Goal: Task Accomplishment & Management: Use online tool/utility

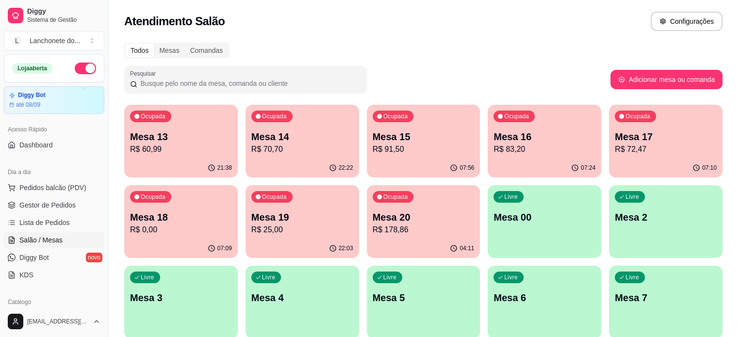
click at [488, 208] on div "Livre Mesa 00" at bounding box center [545, 215] width 114 height 61
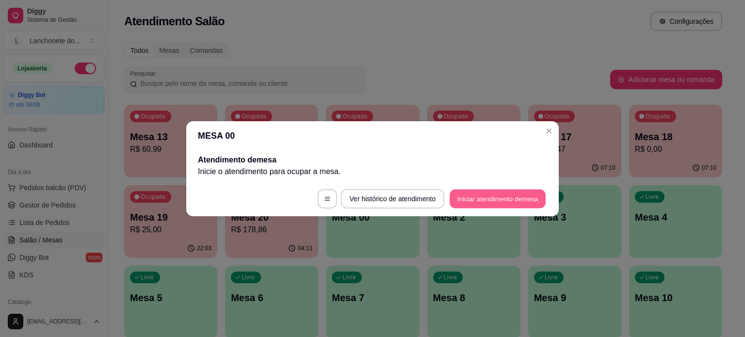
click at [493, 197] on button "Iniciar atendimento de mesa" at bounding box center [498, 198] width 96 height 19
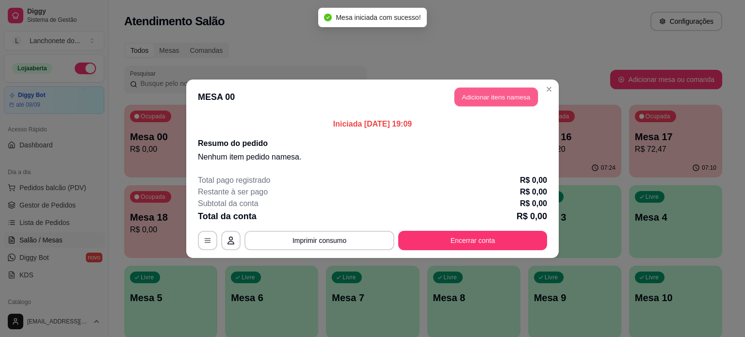
click at [497, 100] on button "Adicionar itens na mesa" at bounding box center [496, 96] width 83 height 19
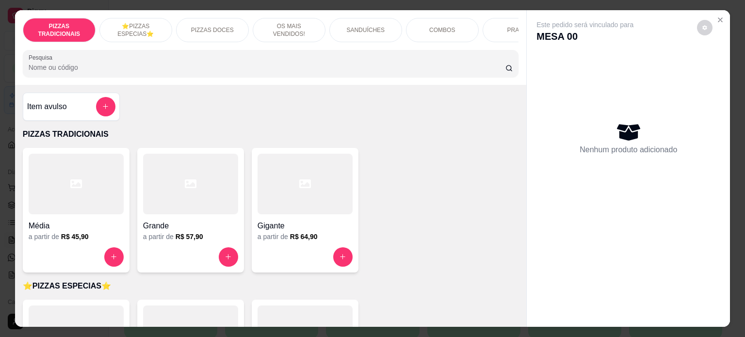
click at [335, 205] on div at bounding box center [305, 184] width 95 height 61
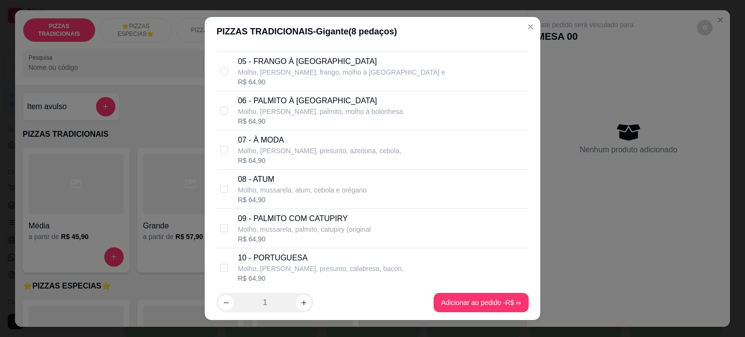
scroll to position [225, 0]
click at [330, 142] on p "07 - À MODA" at bounding box center [320, 138] width 164 height 12
checkbox input "true"
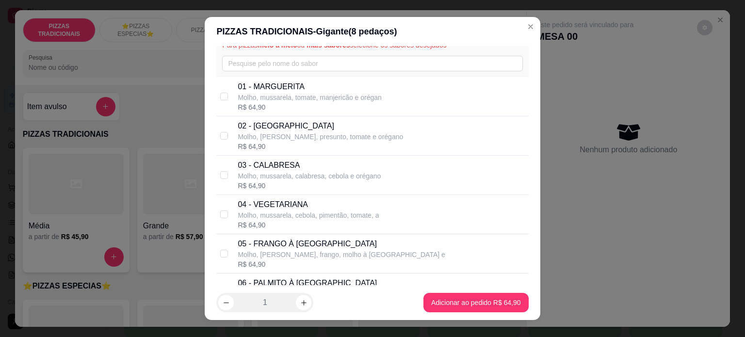
scroll to position [0, 0]
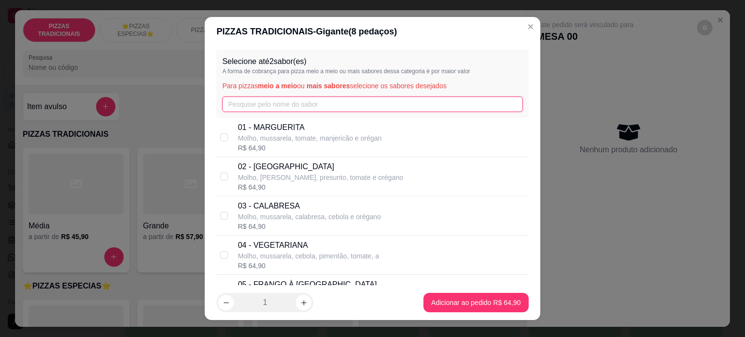
click at [394, 106] on input "text" at bounding box center [372, 105] width 300 height 16
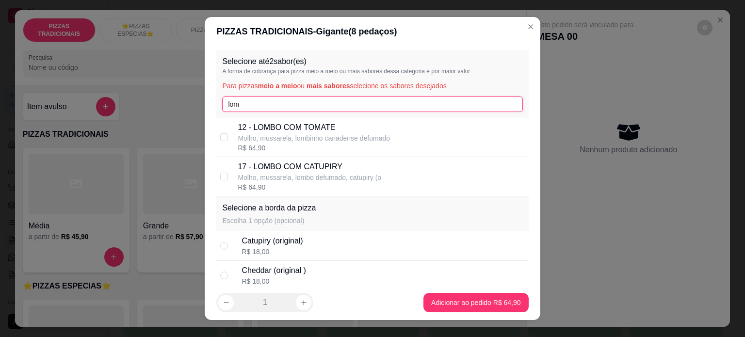
type input "lom"
click at [387, 134] on div "12 - LOMBO COM TOMATE Molho, mussarela, lombinho canadense defumado R$ 64,90" at bounding box center [381, 137] width 287 height 31
checkbox input "true"
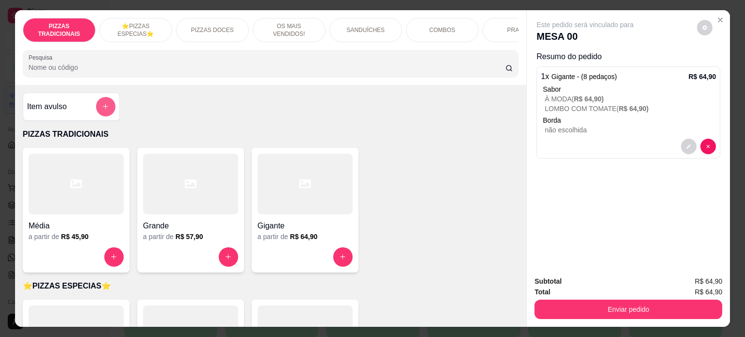
click at [96, 108] on button "add-separate-item" at bounding box center [105, 106] width 19 height 19
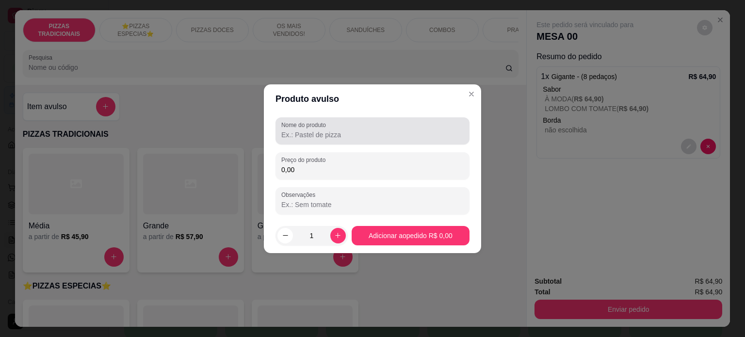
click at [311, 137] on input "Nome do produto" at bounding box center [372, 135] width 182 height 10
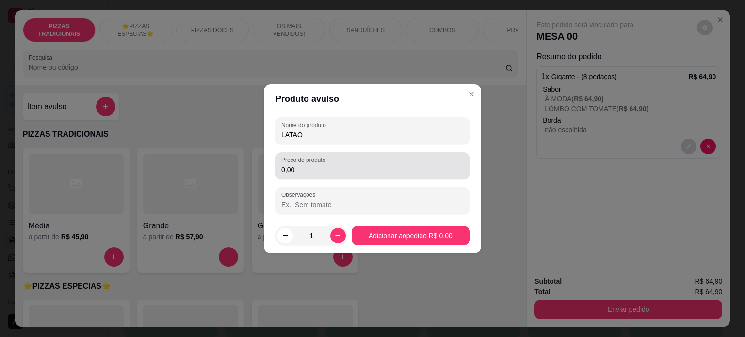
type input "LATAO"
click at [319, 162] on label "Preço do produto" at bounding box center [305, 160] width 48 height 8
click at [319, 165] on input "0,00" at bounding box center [372, 170] width 182 height 10
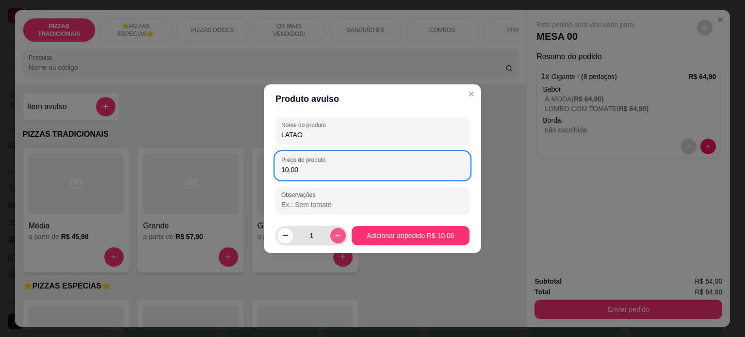
type input "10,00"
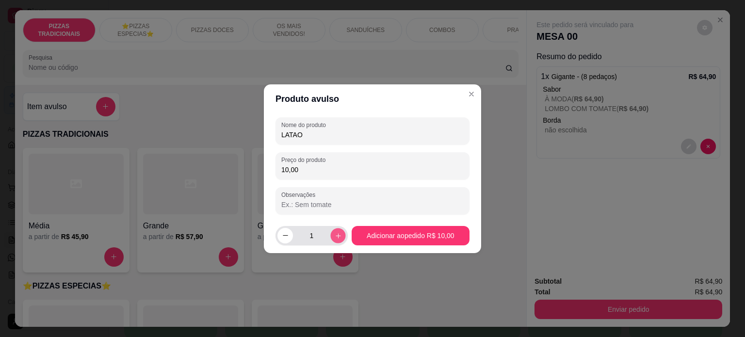
click at [330, 238] on button "increase-product-quantity" at bounding box center [337, 235] width 15 height 15
type input "2"
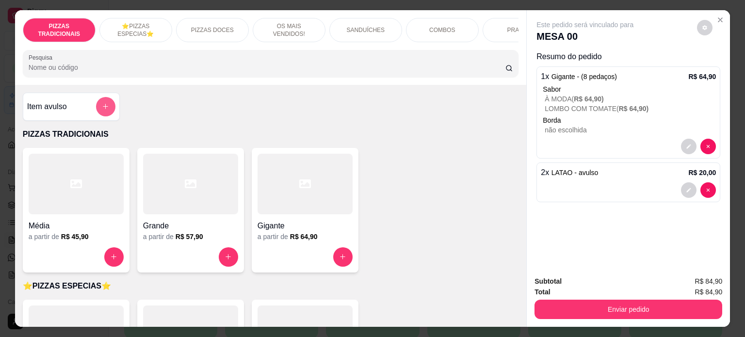
click at [98, 114] on button "add-separate-item" at bounding box center [105, 106] width 19 height 19
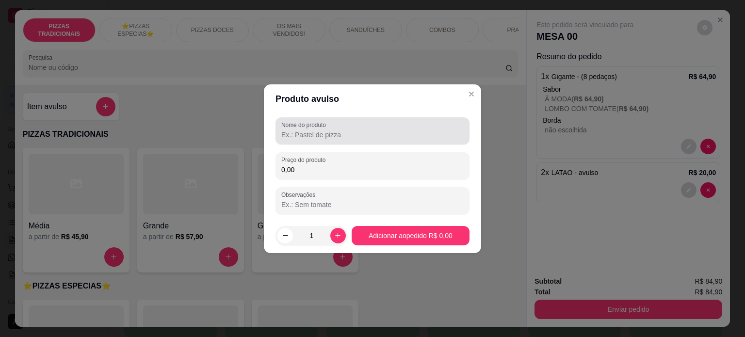
click at [293, 133] on input "Nome do produto" at bounding box center [372, 135] width 182 height 10
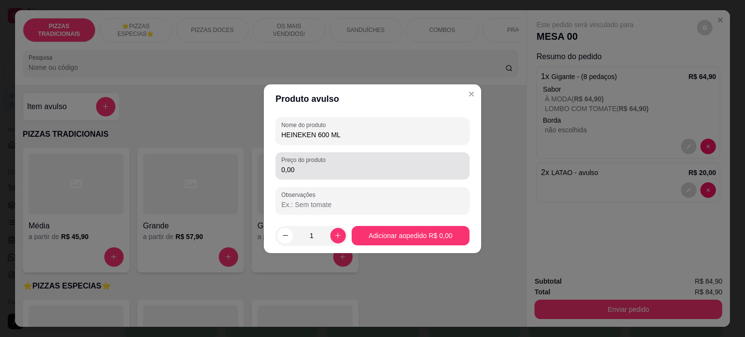
type input "HEINEKEN 600 ML"
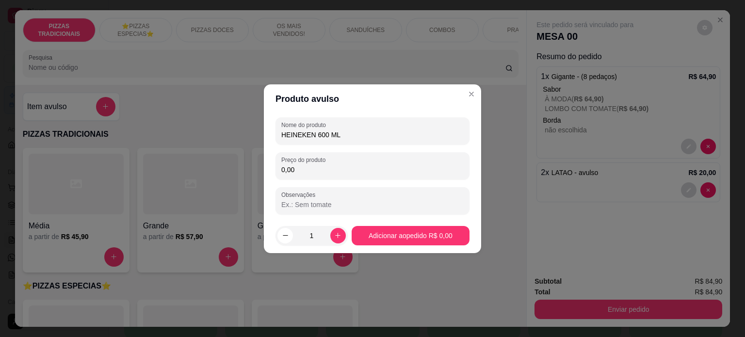
click at [323, 169] on input "0,00" at bounding box center [372, 170] width 182 height 10
type input "14,90"
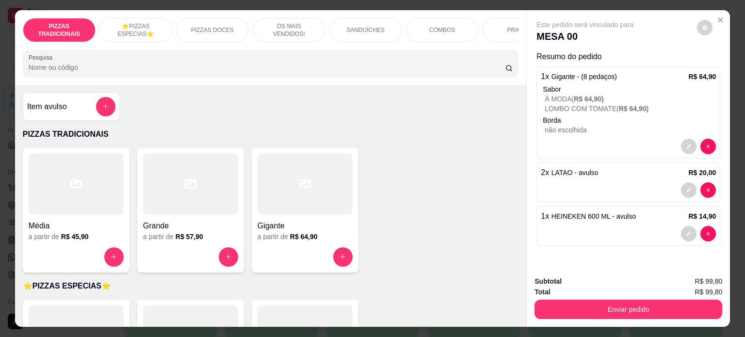
scroll to position [24, 0]
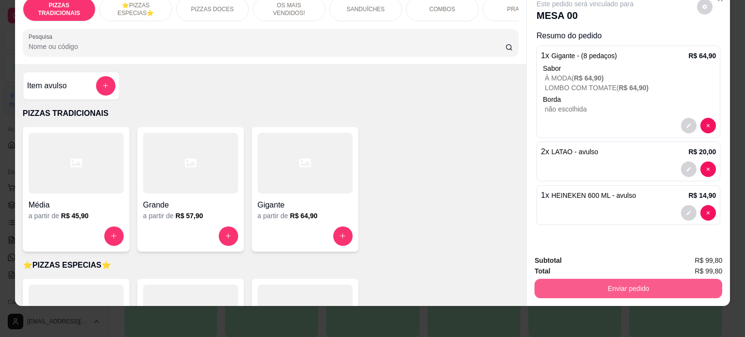
click at [596, 279] on button "Enviar pedido" at bounding box center [629, 288] width 188 height 19
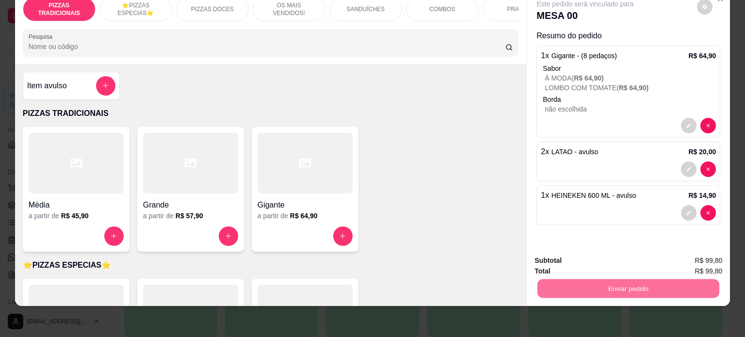
click at [595, 260] on button "Não registrar e enviar pedido" at bounding box center [596, 257] width 101 height 18
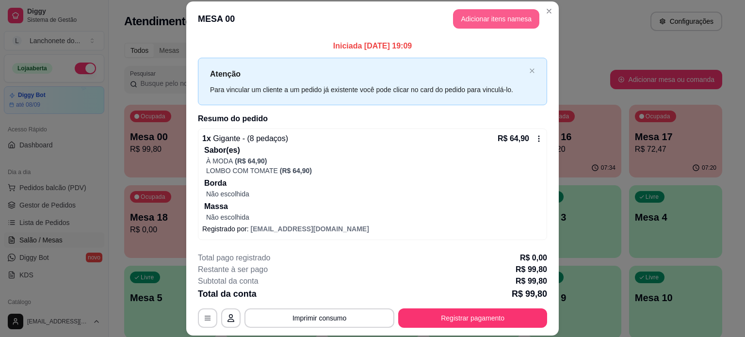
click at [489, 17] on button "Adicionar itens na mesa" at bounding box center [496, 18] width 86 height 19
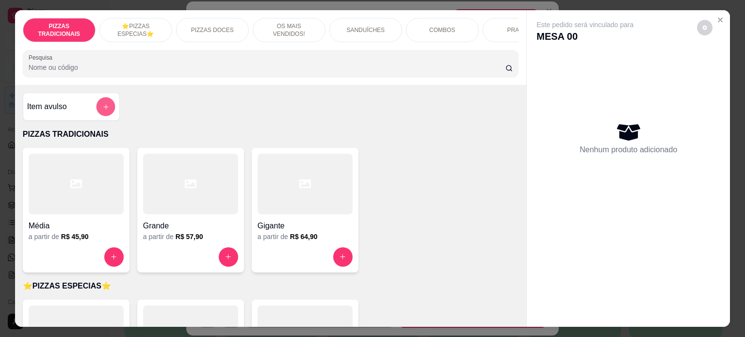
click at [97, 115] on button "add-separate-item" at bounding box center [105, 106] width 19 height 19
click at [717, 17] on icon "Close" at bounding box center [721, 20] width 8 height 8
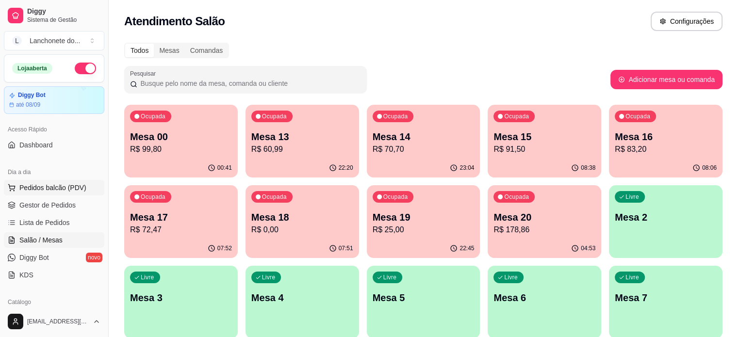
click at [81, 191] on span "Pedidos balcão (PDV)" at bounding box center [52, 188] width 67 height 10
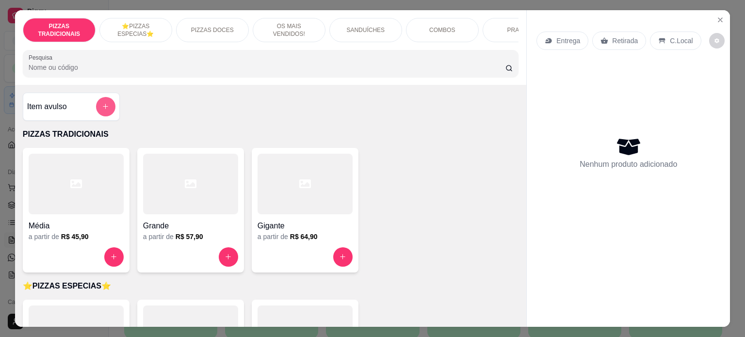
click at [102, 108] on icon "add-separate-item" at bounding box center [105, 106] width 7 height 7
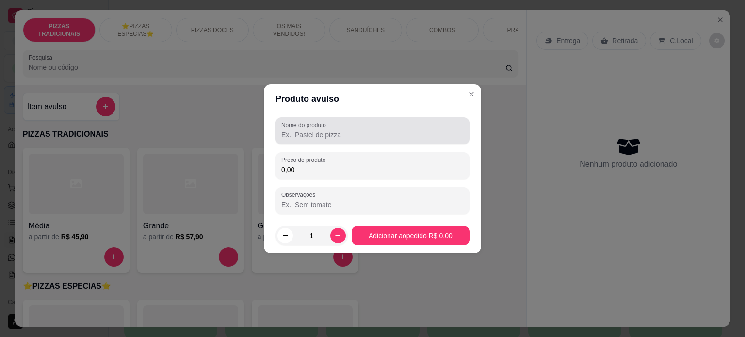
click at [310, 134] on input "Nome do produto" at bounding box center [372, 135] width 182 height 10
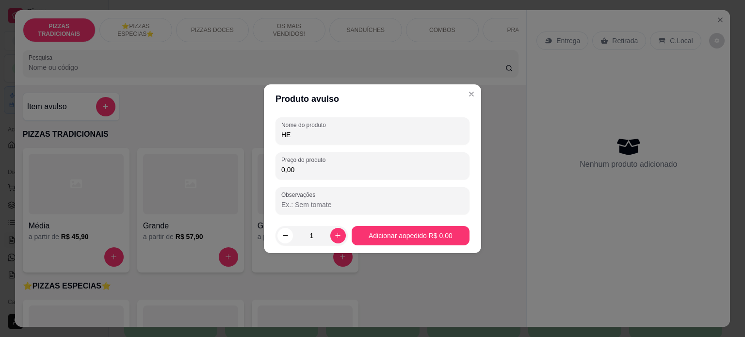
type input "H"
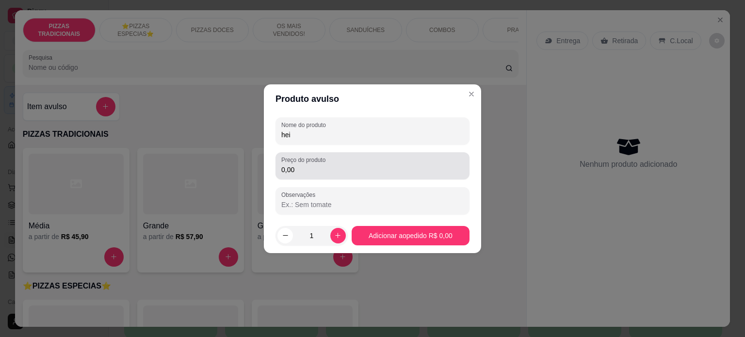
click at [319, 175] on div "0,00" at bounding box center [372, 165] width 182 height 19
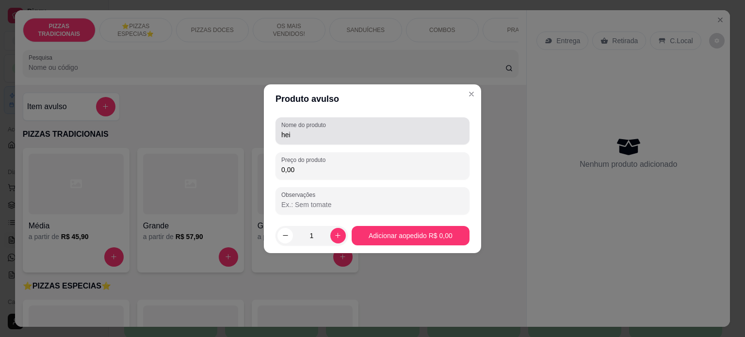
click at [342, 129] on div "hei" at bounding box center [372, 130] width 182 height 19
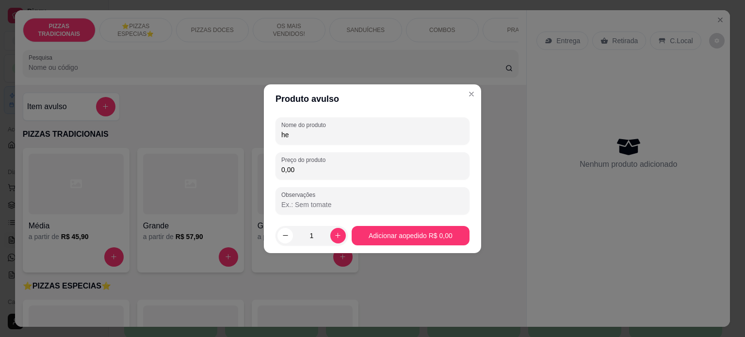
type input "h"
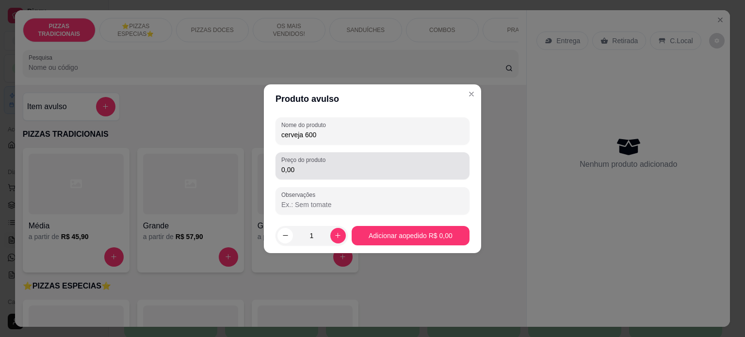
type input "cerveja 600"
click at [340, 165] on input "0,00" at bounding box center [372, 170] width 182 height 10
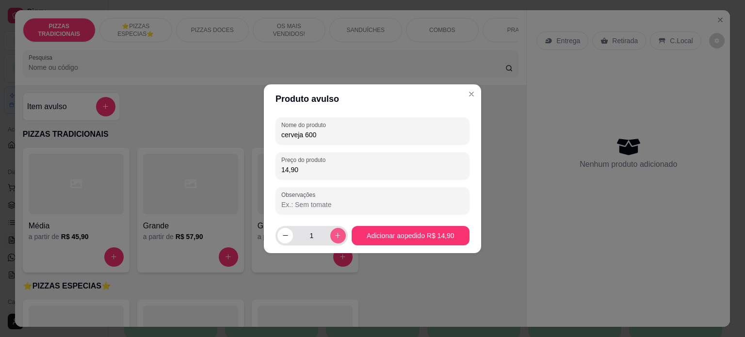
type input "14,90"
click at [338, 236] on icon "increase-product-quantity" at bounding box center [337, 235] width 7 height 7
type input "2"
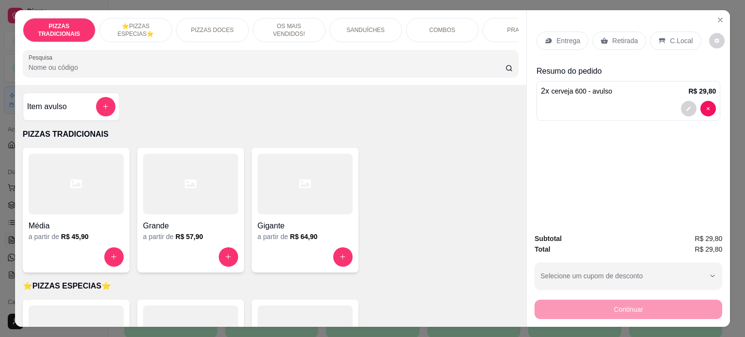
click at [429, 26] on p "COMBOS" at bounding box center [442, 30] width 26 height 8
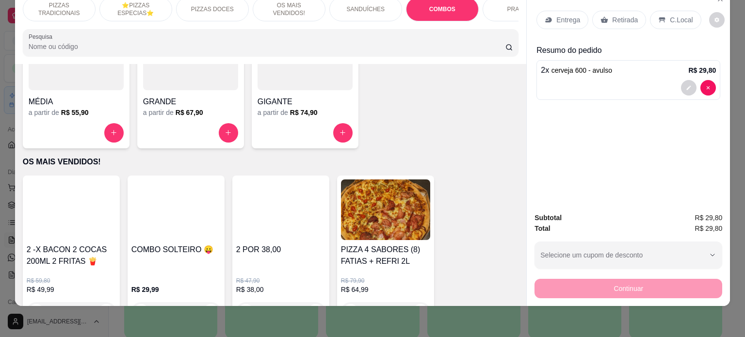
scroll to position [394, 0]
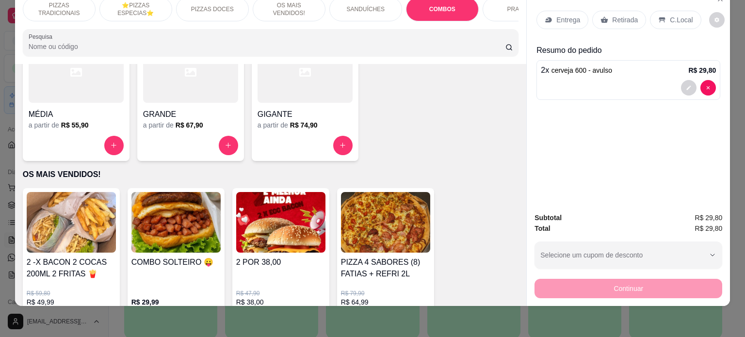
click at [165, 259] on h4 "COMBO SOLTEIRO 😛" at bounding box center [175, 263] width 89 height 12
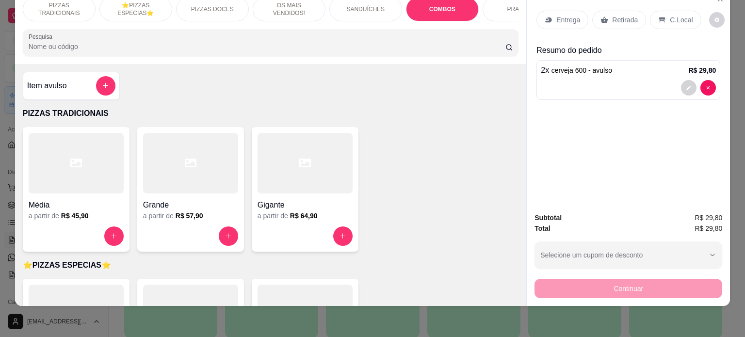
click at [285, 223] on div "Gigante a partir de R$ 64,90" at bounding box center [305, 189] width 107 height 125
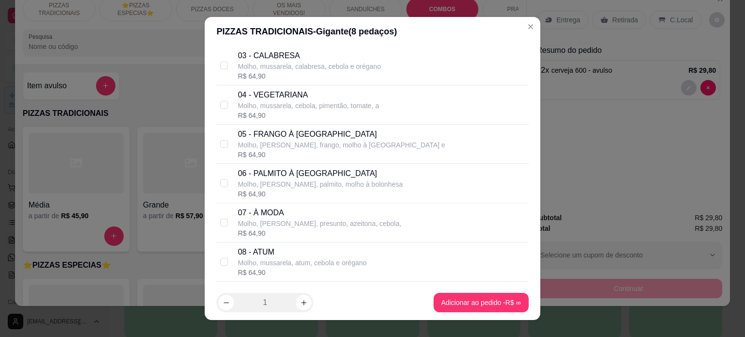
scroll to position [180, 0]
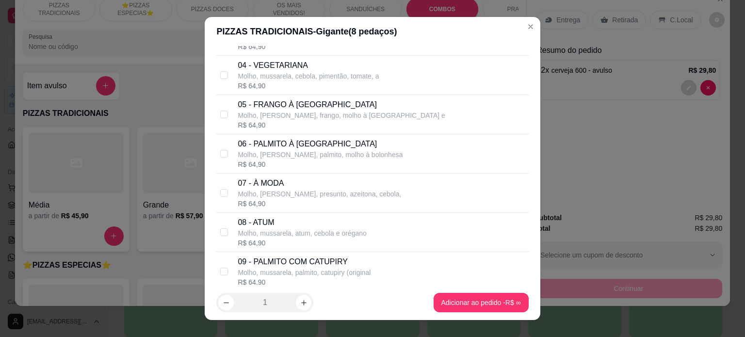
click at [282, 199] on div "R$ 64,90" at bounding box center [320, 204] width 164 height 10
checkbox input "true"
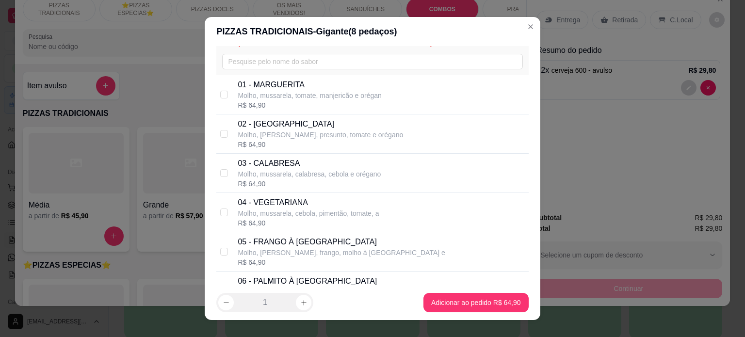
scroll to position [0, 0]
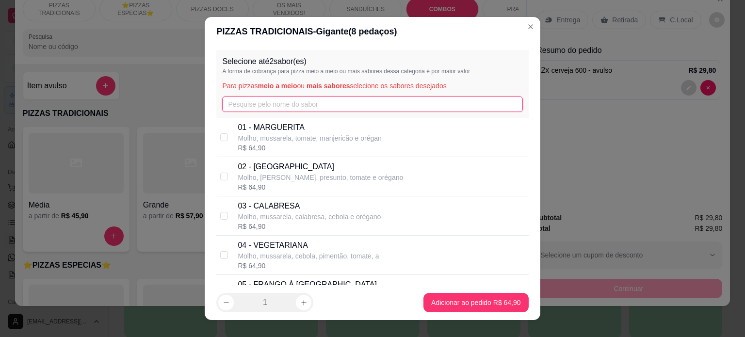
click at [329, 107] on input "text" at bounding box center [372, 105] width 300 height 16
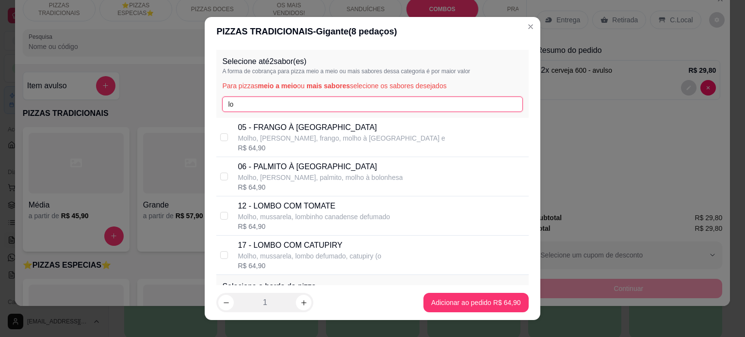
type input "lo"
click at [322, 240] on p "17 - LOMBO COM CATUPIRY" at bounding box center [310, 246] width 144 height 12
checkbox input "true"
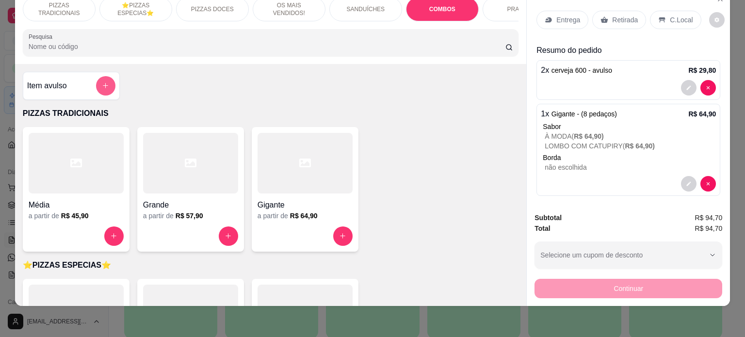
click at [96, 84] on button "add-separate-item" at bounding box center [105, 85] width 19 height 19
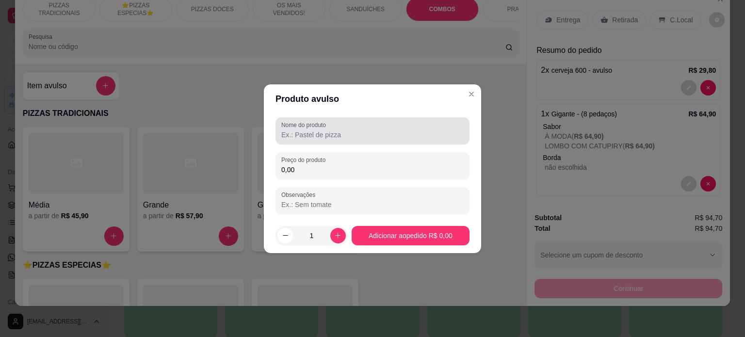
click at [311, 138] on input "Nome do produto" at bounding box center [372, 135] width 182 height 10
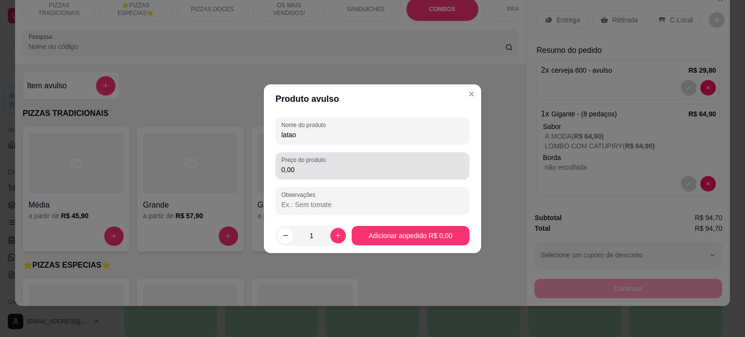
type input "latao"
click at [312, 166] on input "0,00" at bounding box center [372, 170] width 182 height 10
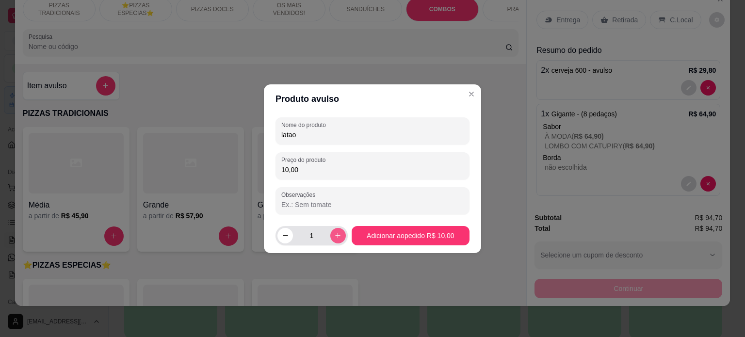
type input "10,00"
click at [335, 237] on icon "increase-product-quantity" at bounding box center [337, 235] width 7 height 7
type input "2"
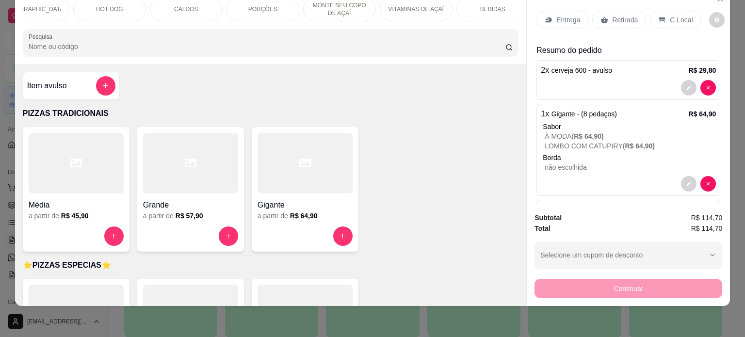
scroll to position [0, 752]
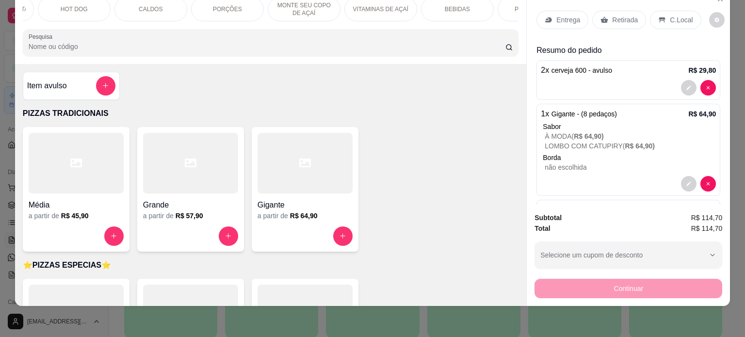
click at [465, 7] on div "BEBIDAS" at bounding box center [457, 9] width 73 height 24
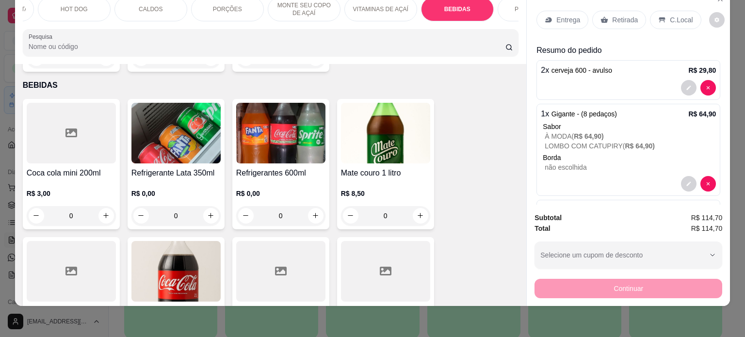
click at [258, 132] on img at bounding box center [280, 133] width 89 height 61
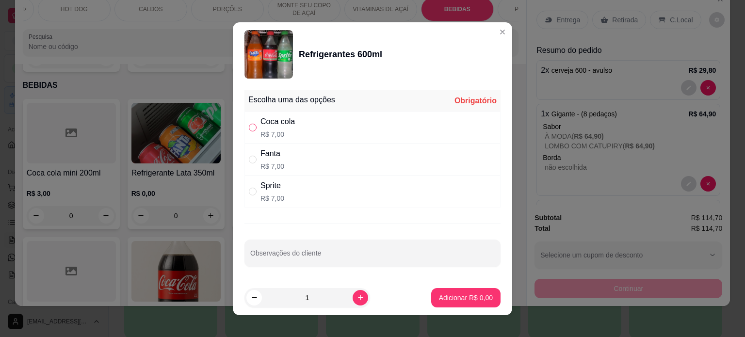
click at [252, 128] on input "" at bounding box center [253, 128] width 8 height 8
radio input "true"
click at [460, 294] on p "Adicionar R$ 7,00" at bounding box center [466, 298] width 54 height 10
type input "1"
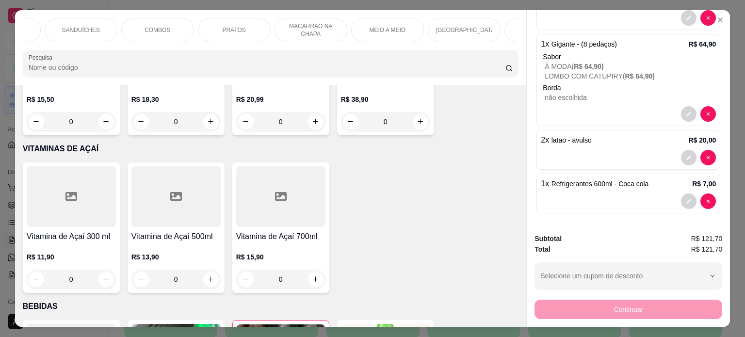
scroll to position [0, 287]
click at [466, 28] on p "[GEOGRAPHIC_DATA]" at bounding box center [462, 30] width 56 height 8
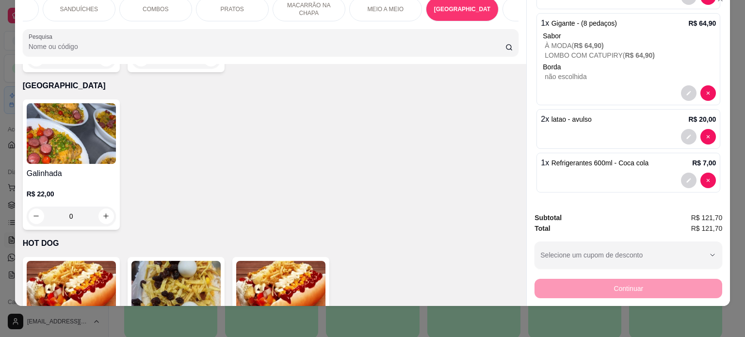
click at [94, 145] on img at bounding box center [71, 133] width 89 height 61
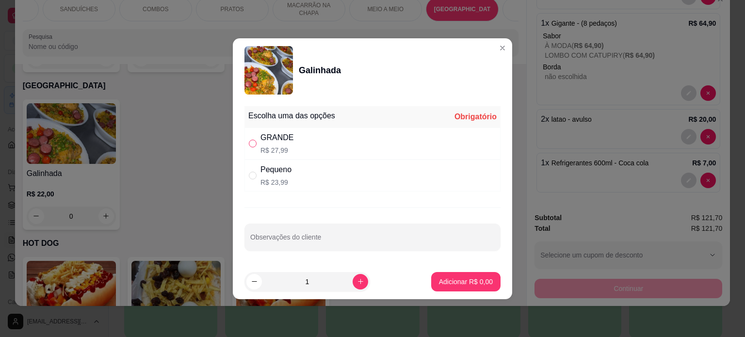
click at [254, 148] on label "" at bounding box center [253, 143] width 8 height 11
click at [254, 148] on input "" at bounding box center [253, 144] width 8 height 8
click at [254, 145] on input "" at bounding box center [253, 144] width 8 height 8
radio input "true"
click at [461, 281] on p "Adicionar R$ 27,99" at bounding box center [464, 282] width 58 height 10
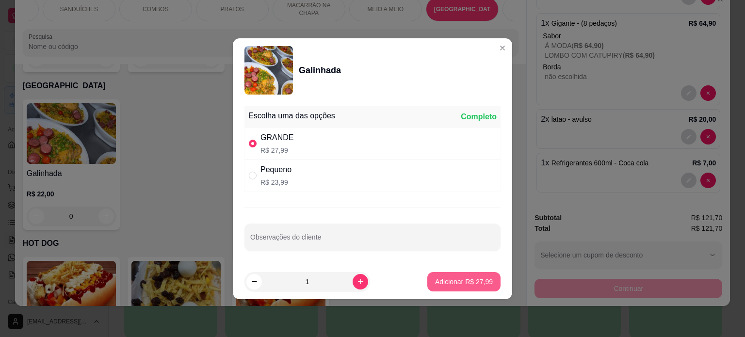
type input "1"
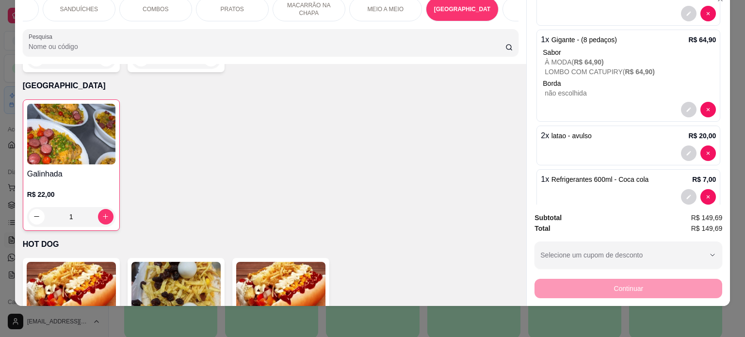
scroll to position [0, 0]
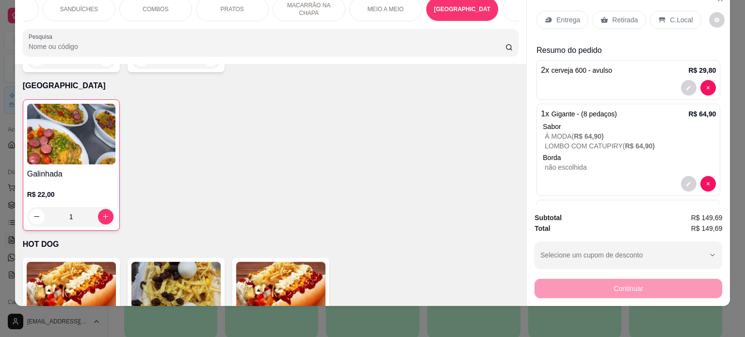
click at [679, 15] on p "C.Local" at bounding box center [681, 20] width 23 height 10
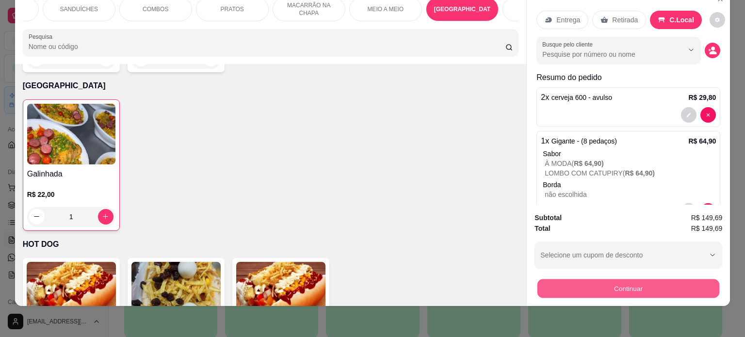
click at [618, 282] on button "Continuar" at bounding box center [629, 288] width 182 height 19
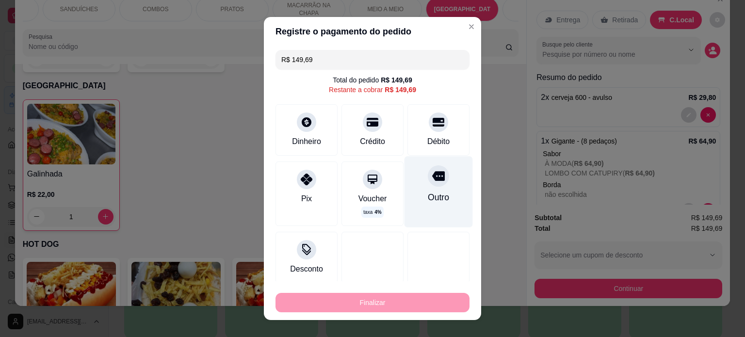
click at [417, 186] on div "Outro" at bounding box center [439, 191] width 68 height 71
type input "R$ 0,00"
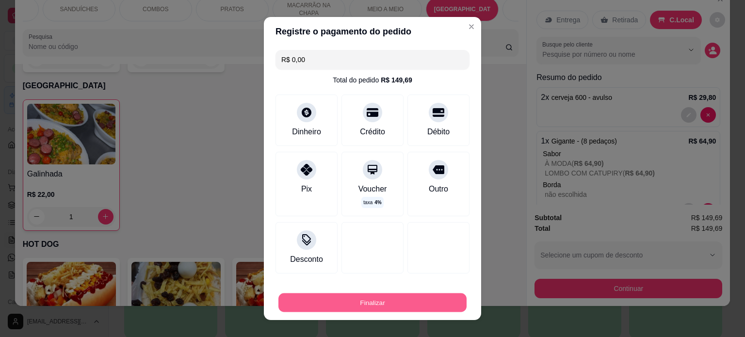
click at [423, 304] on button "Finalizar" at bounding box center [373, 303] width 188 height 19
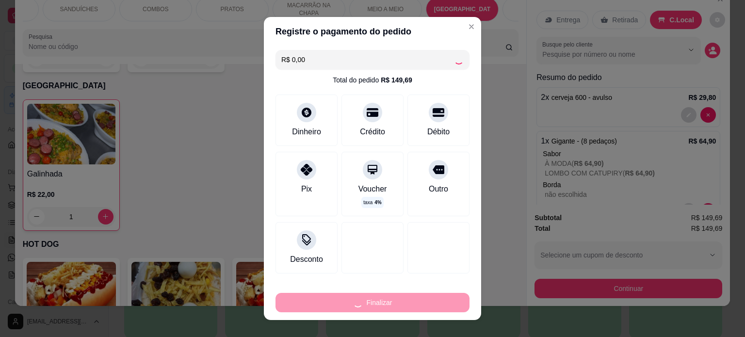
type input "0"
type input "-R$ 149,69"
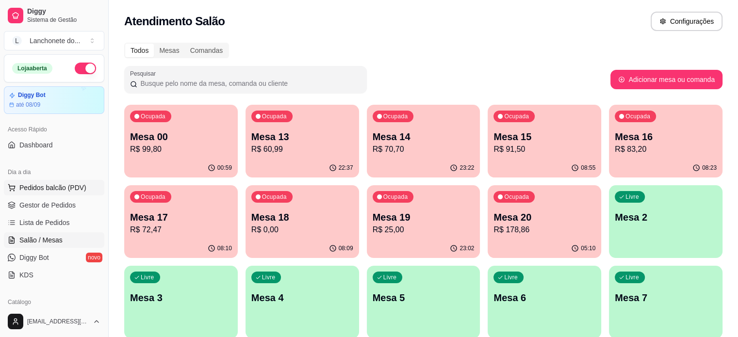
click at [76, 185] on span "Pedidos balcão (PDV)" at bounding box center [52, 188] width 67 height 10
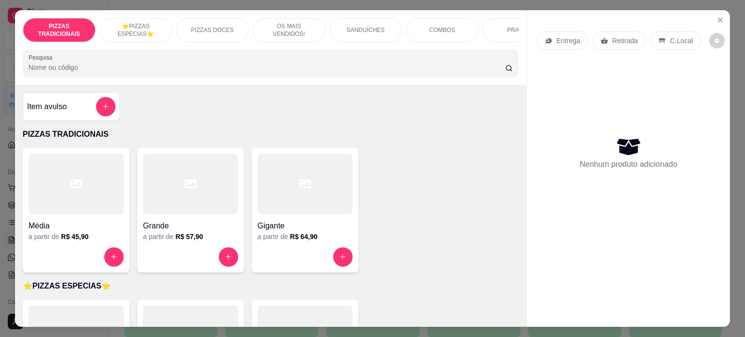
click at [274, 27] on p "OS MAIS VENDIDOS!" at bounding box center [289, 30] width 56 height 16
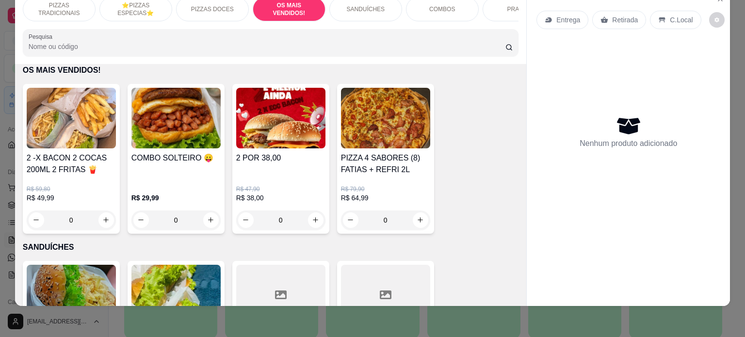
click at [175, 133] on img at bounding box center [175, 118] width 89 height 61
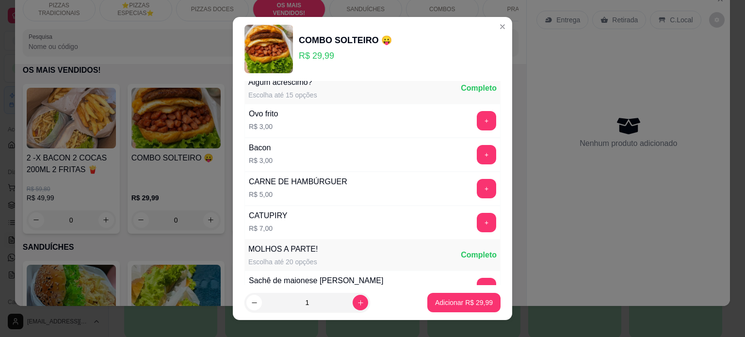
scroll to position [0, 0]
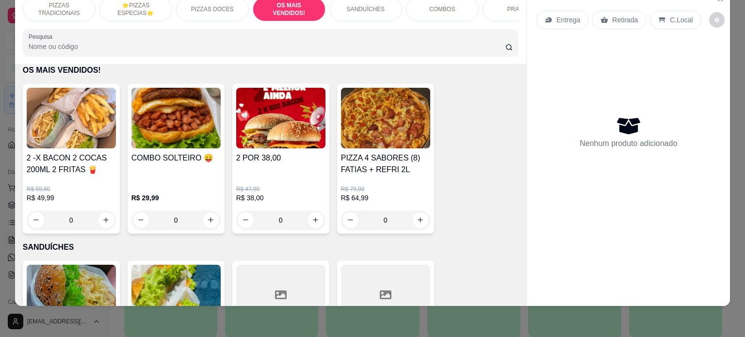
click at [151, 141] on img at bounding box center [175, 118] width 89 height 61
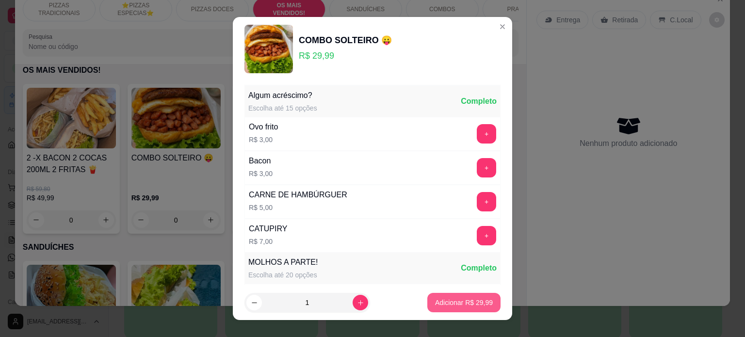
click at [445, 301] on p "Adicionar R$ 29,99" at bounding box center [464, 303] width 58 height 10
type input "1"
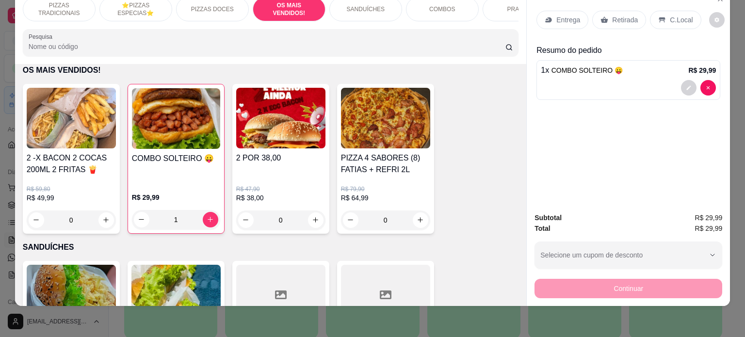
click at [558, 16] on p "Entrega" at bounding box center [569, 20] width 24 height 10
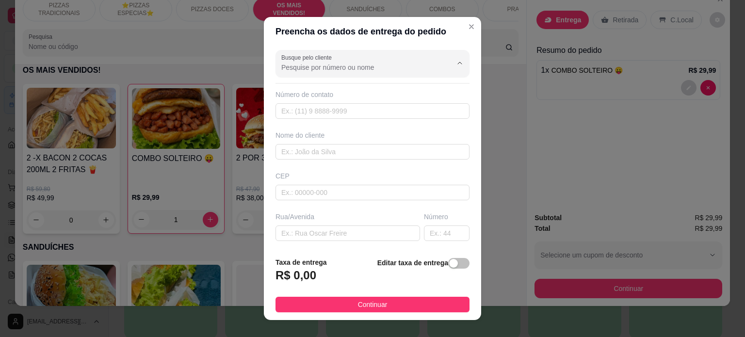
click at [357, 64] on input "Busque pelo cliente" at bounding box center [358, 68] width 155 height 10
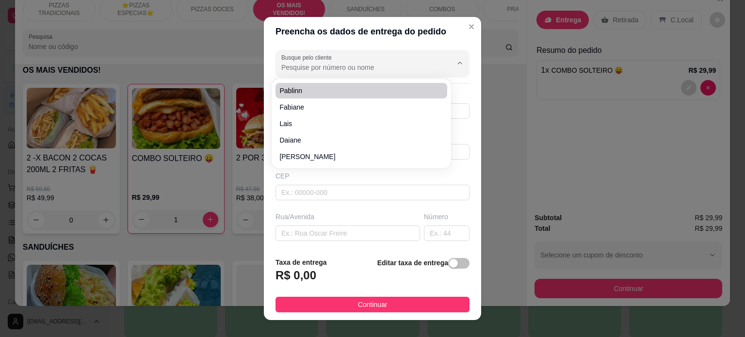
click at [326, 70] on input "Busque pelo cliente" at bounding box center [358, 68] width 155 height 10
click at [324, 85] on li "[PERSON_NAME]" at bounding box center [362, 91] width 172 height 16
type input "[PERSON_NAME]"
type input "3185366732"
type input "[PERSON_NAME]"
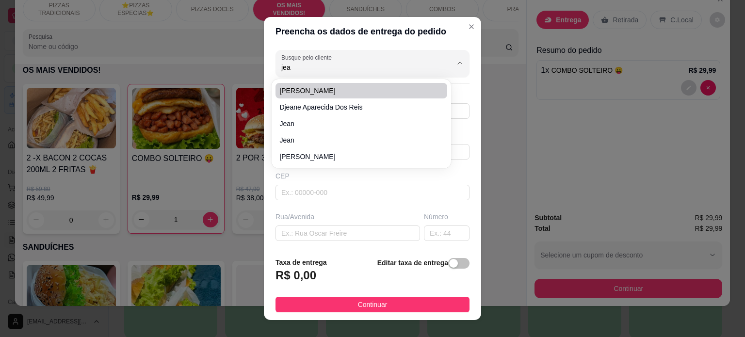
type input "RUA UBURABA"
type input "13"
type input "Ibirité"
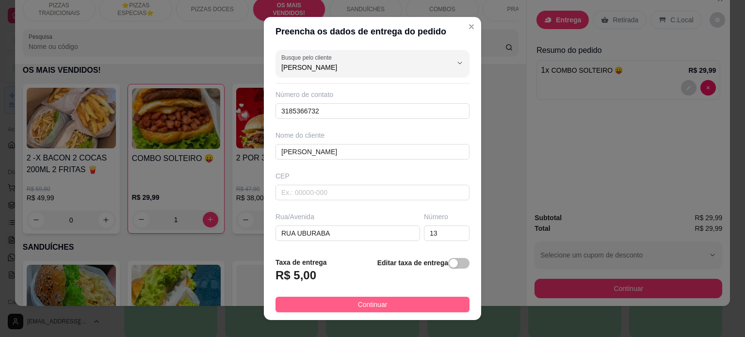
type input "[PERSON_NAME]"
click at [396, 305] on button "Continuar" at bounding box center [373, 305] width 194 height 16
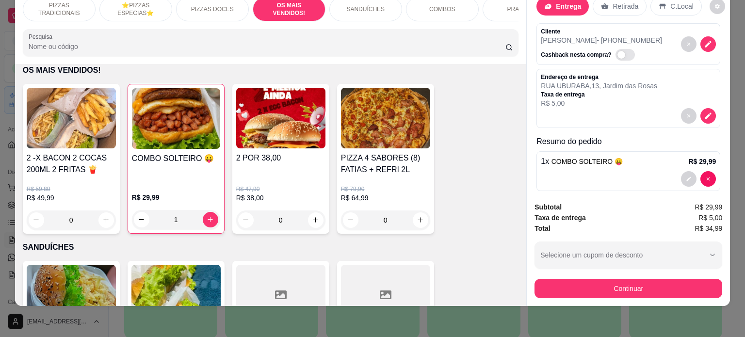
scroll to position [23, 0]
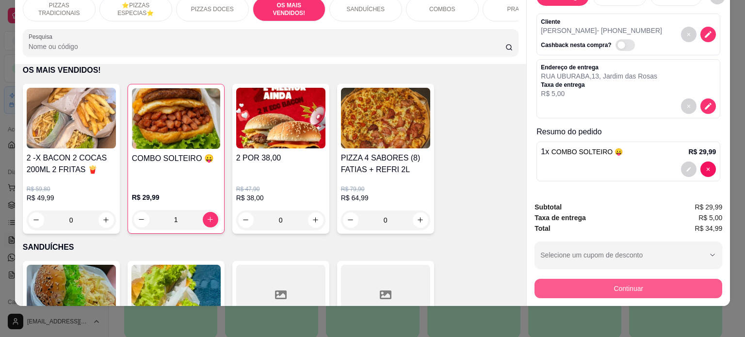
click at [565, 280] on button "Continuar" at bounding box center [629, 288] width 188 height 19
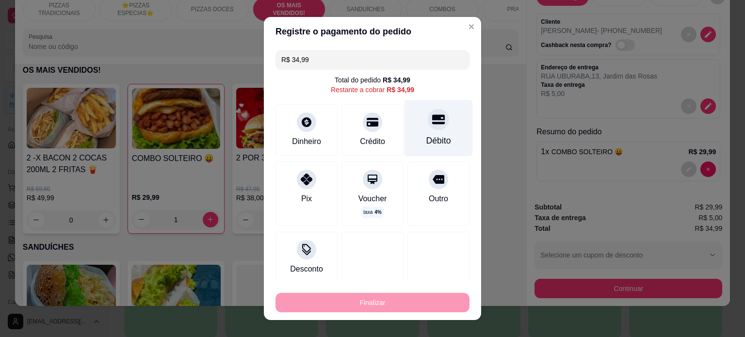
click at [413, 126] on div "Débito" at bounding box center [439, 127] width 68 height 57
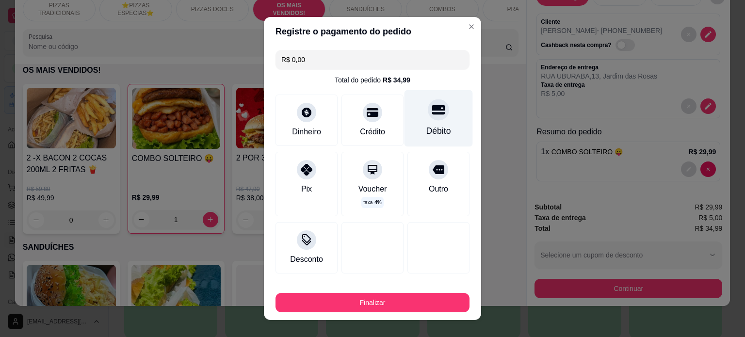
type input "R$ 0,00"
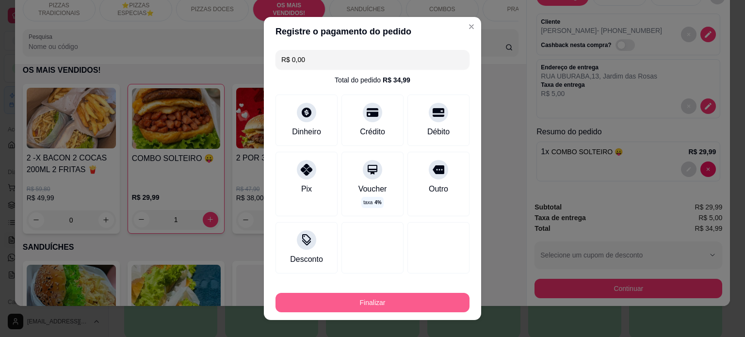
click at [395, 303] on button "Finalizar" at bounding box center [373, 302] width 194 height 19
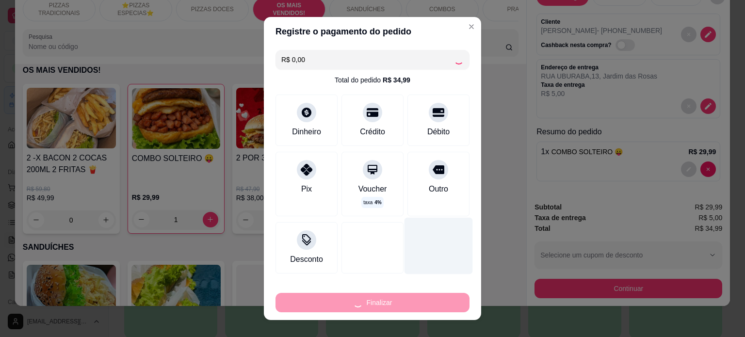
type input "0"
type input "-R$ 34,99"
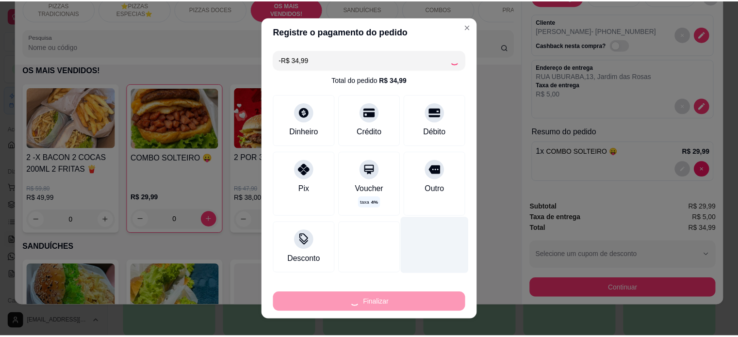
scroll to position [0, 0]
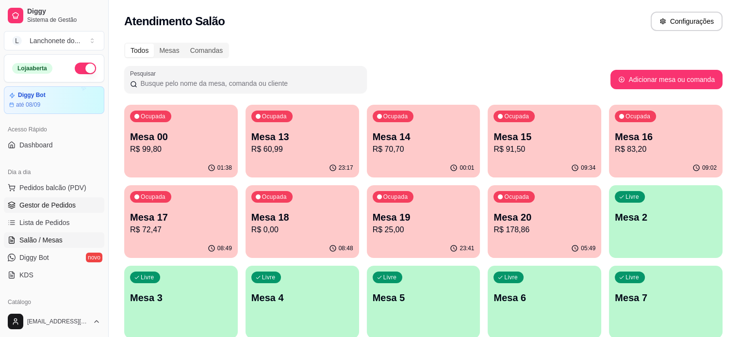
click at [72, 206] on span "Gestor de Pedidos" at bounding box center [47, 205] width 56 height 10
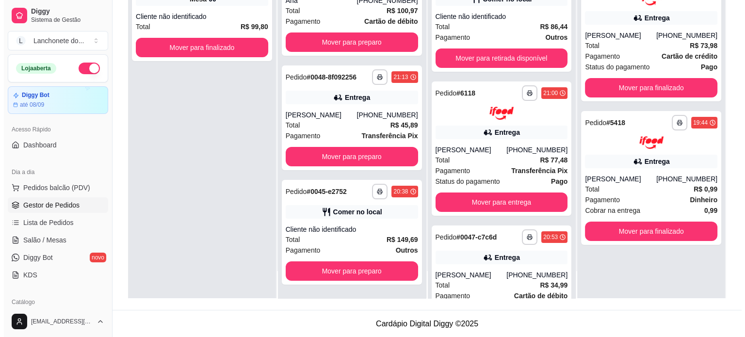
scroll to position [25, 0]
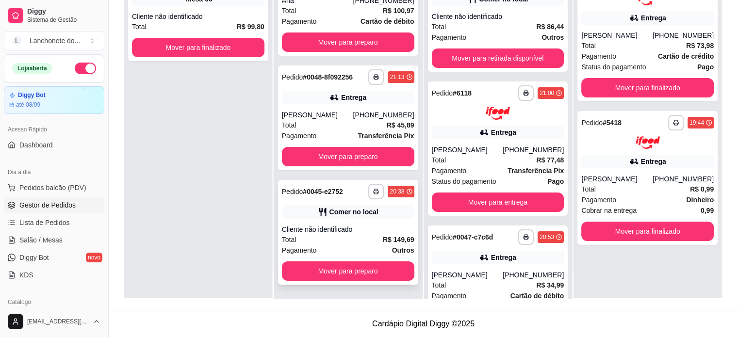
click at [344, 250] on div "Pagamento Outros" at bounding box center [348, 250] width 132 height 11
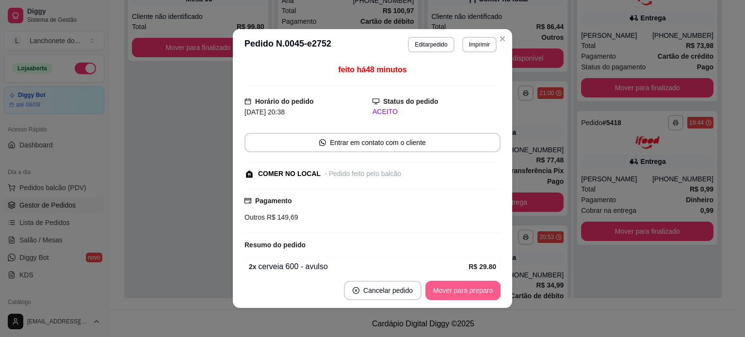
click at [481, 289] on button "Mover para preparo" at bounding box center [463, 290] width 75 height 19
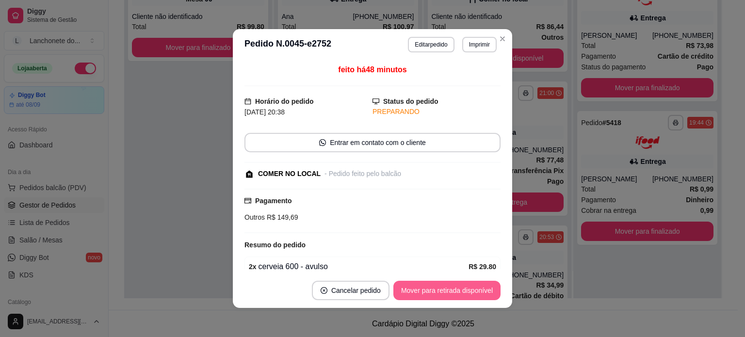
scroll to position [0, 0]
click at [481, 287] on button "Mover para retirada disponível" at bounding box center [447, 290] width 104 height 19
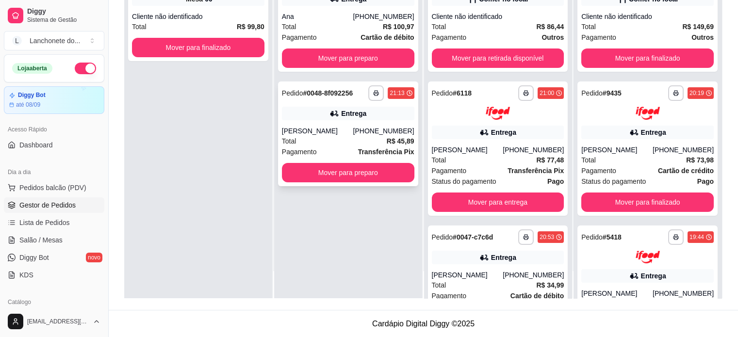
click at [375, 139] on div "Total R$ 45,89" at bounding box center [348, 141] width 132 height 11
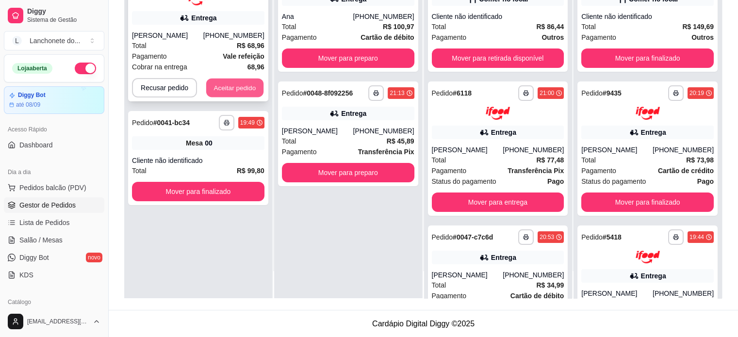
click at [235, 86] on button "Aceitar pedido" at bounding box center [234, 87] width 57 height 19
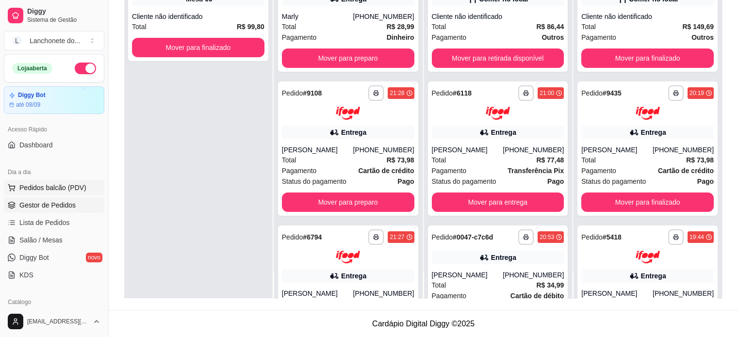
click at [75, 189] on span "Pedidos balcão (PDV)" at bounding box center [52, 188] width 67 height 10
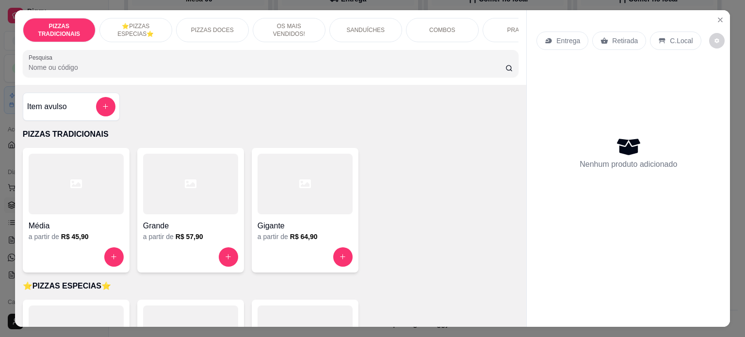
click at [279, 201] on div at bounding box center [305, 184] width 95 height 61
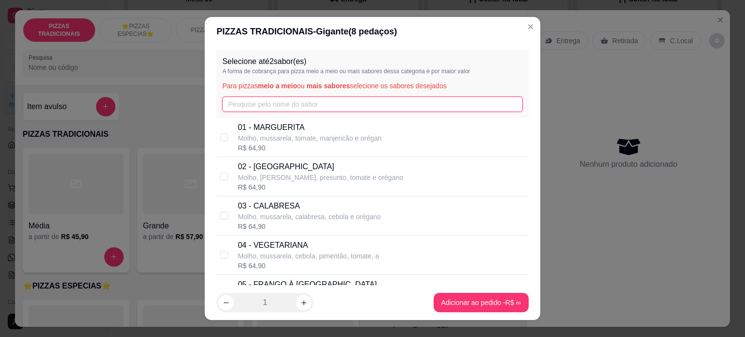
click at [466, 104] on input "text" at bounding box center [372, 105] width 300 height 16
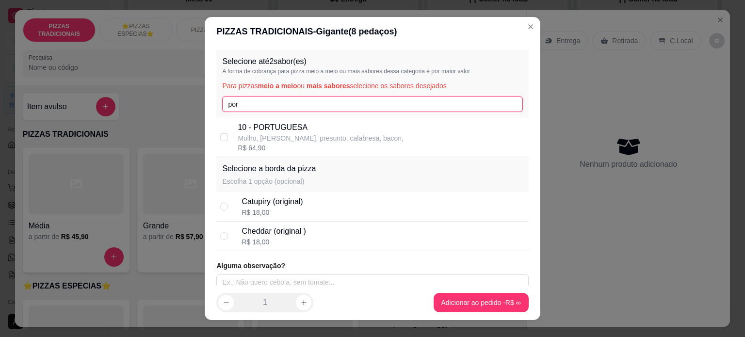
type input "por"
click at [373, 148] on div "10 - PORTUGUESA Molho, mussarela, presunto, calabresa, bacon, R$ 64,90" at bounding box center [381, 137] width 287 height 31
checkbox input "true"
click at [430, 103] on input "por" at bounding box center [372, 105] width 300 height 16
type input "p"
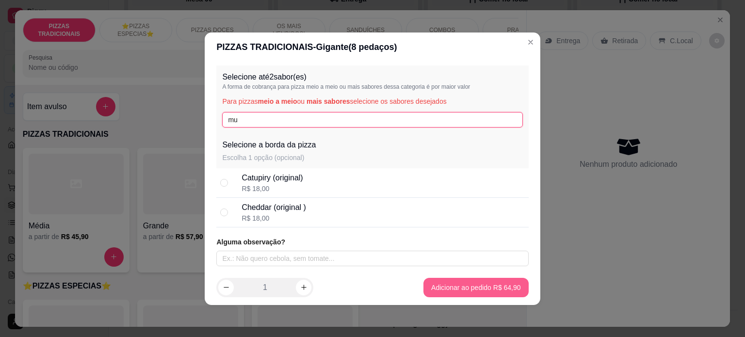
type input "mu"
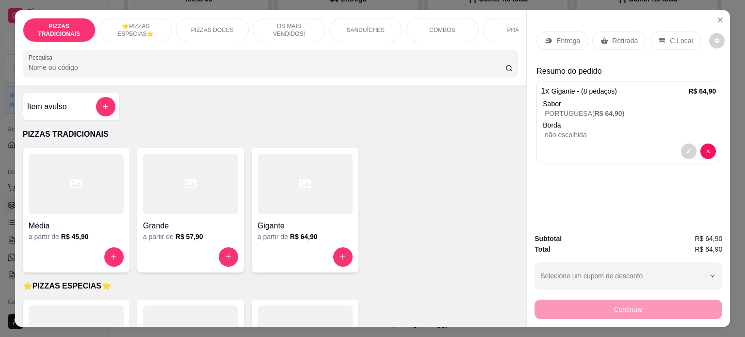
click at [569, 42] on div "Entrega" at bounding box center [563, 41] width 52 height 18
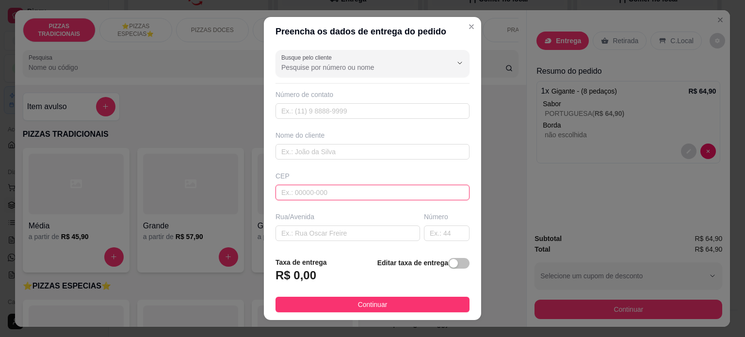
click at [356, 192] on input "text" at bounding box center [373, 193] width 194 height 16
click at [334, 228] on input "text" at bounding box center [348, 234] width 145 height 16
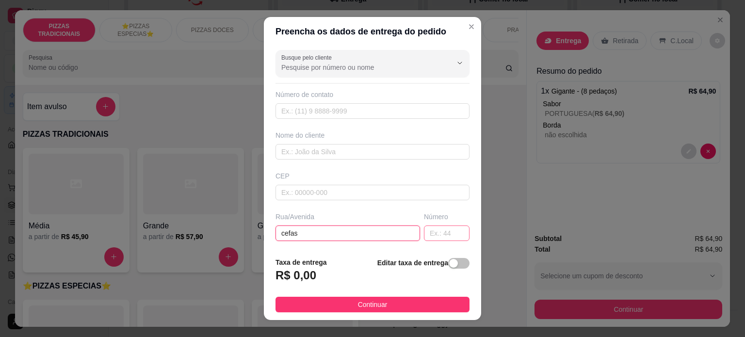
type input "cefas"
click at [429, 235] on input "text" at bounding box center [447, 234] width 46 height 16
type input "880"
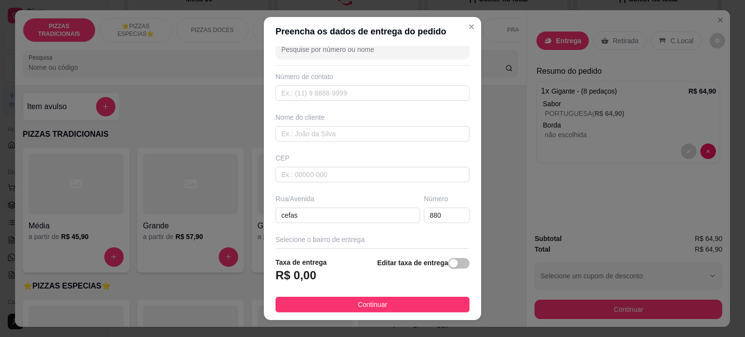
scroll to position [53, 0]
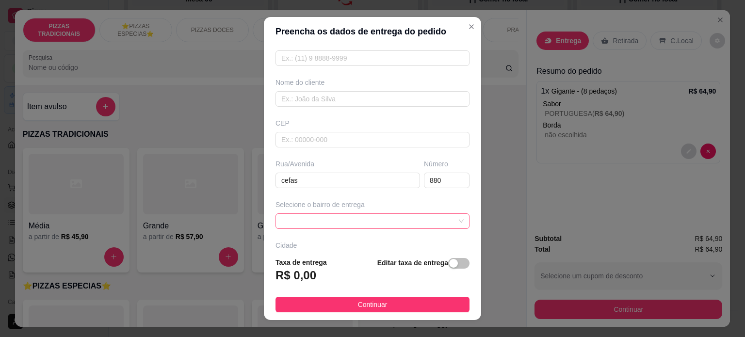
click at [430, 220] on span at bounding box center [372, 221] width 182 height 15
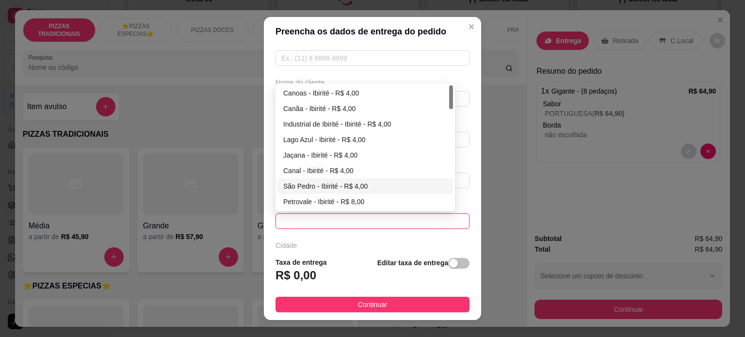
click at [333, 182] on div "São Pedro - Ibirité - R$ 4,00" at bounding box center [365, 186] width 164 height 11
type input "Ibirité"
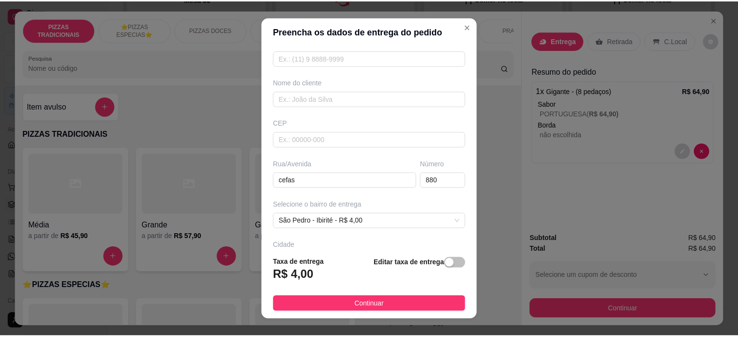
scroll to position [122, 0]
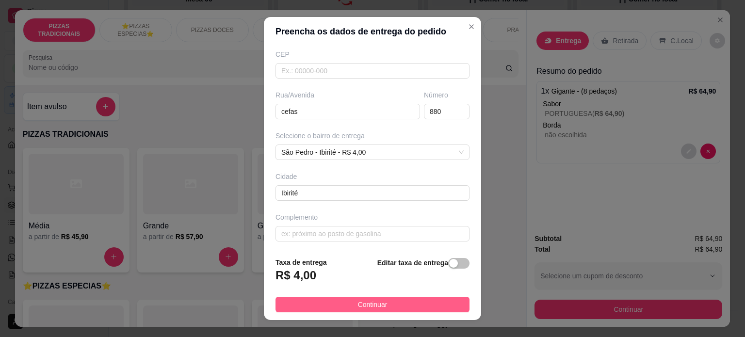
click at [431, 304] on button "Continuar" at bounding box center [373, 305] width 194 height 16
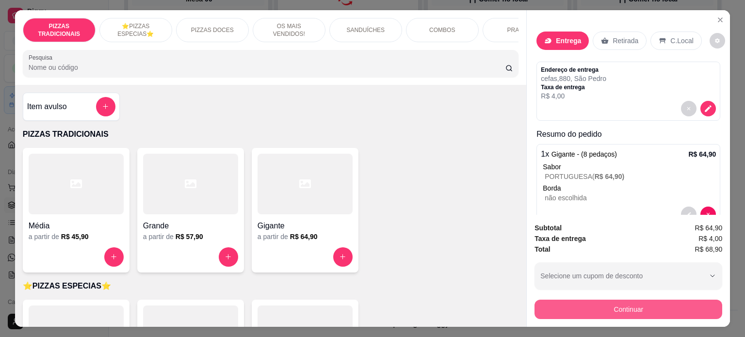
click at [609, 308] on button "Continuar" at bounding box center [629, 309] width 188 height 19
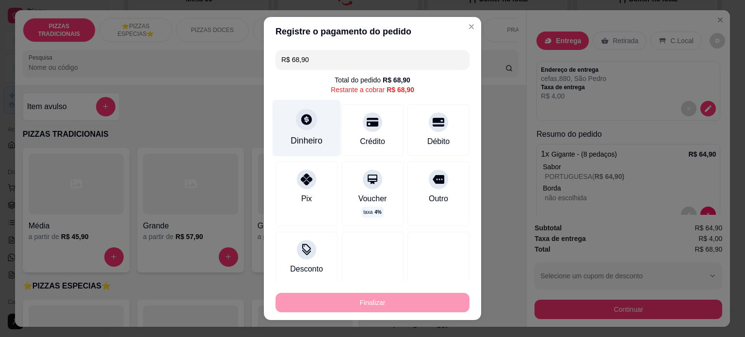
click at [309, 128] on div "Dinheiro" at bounding box center [307, 127] width 68 height 57
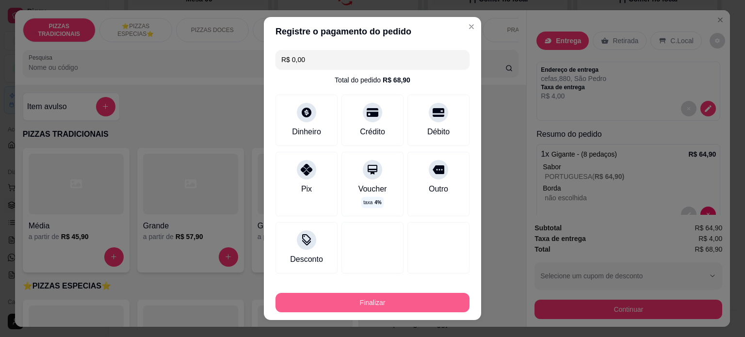
click at [373, 302] on button "Finalizar" at bounding box center [373, 302] width 194 height 19
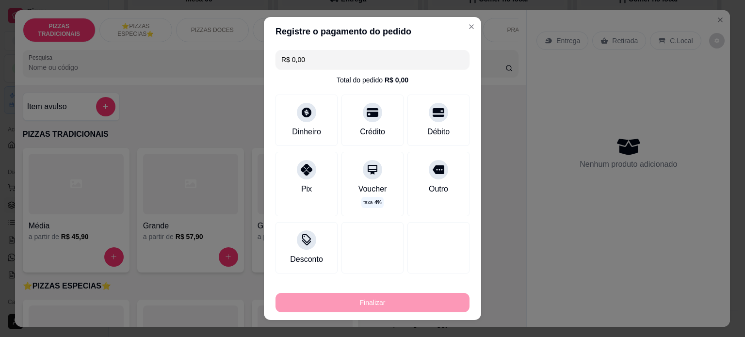
type input "-R$ 68,90"
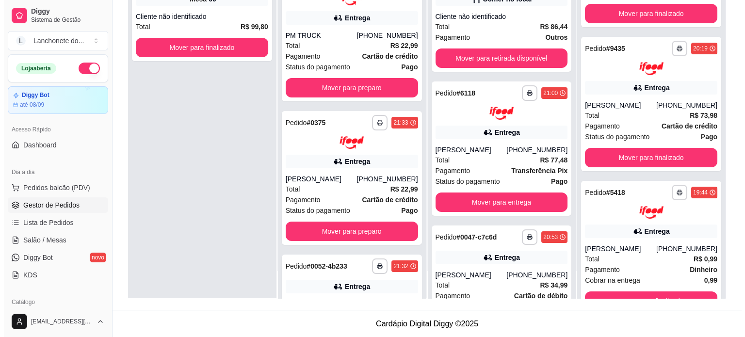
scroll to position [44, 0]
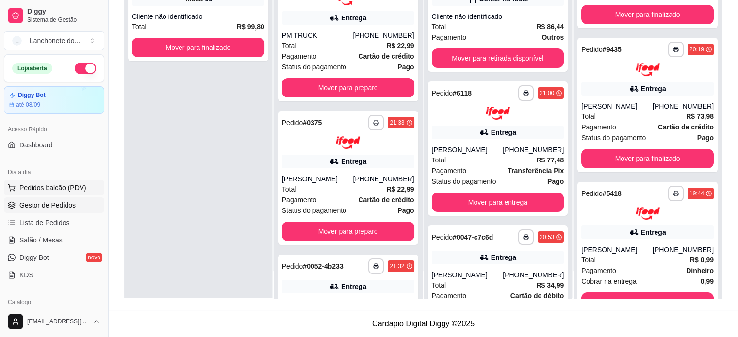
click at [74, 192] on span "Pedidos balcão (PDV)" at bounding box center [52, 188] width 67 height 10
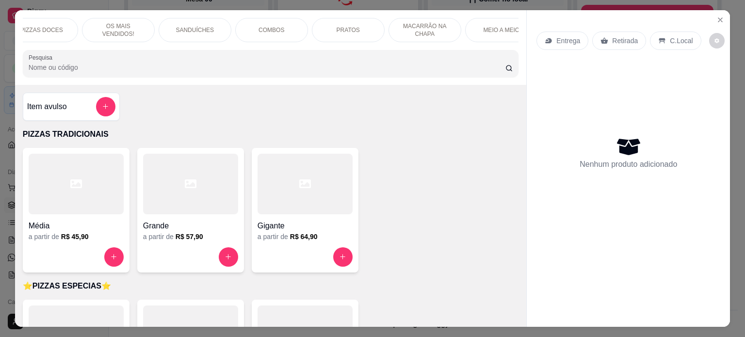
scroll to position [0, 183]
click at [186, 26] on p "SANDUÍCHES" at bounding box center [182, 30] width 38 height 8
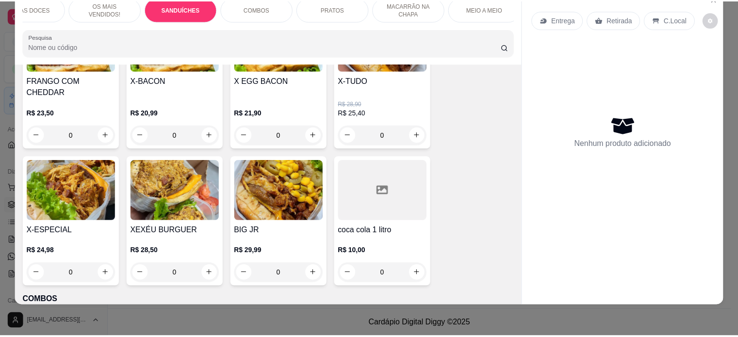
scroll to position [0, 0]
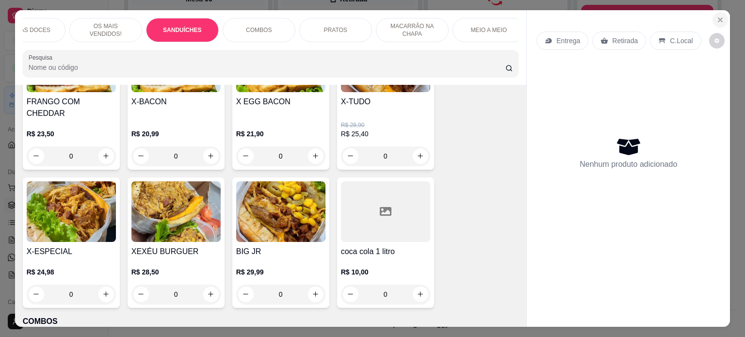
click at [717, 19] on icon "Close" at bounding box center [721, 20] width 8 height 8
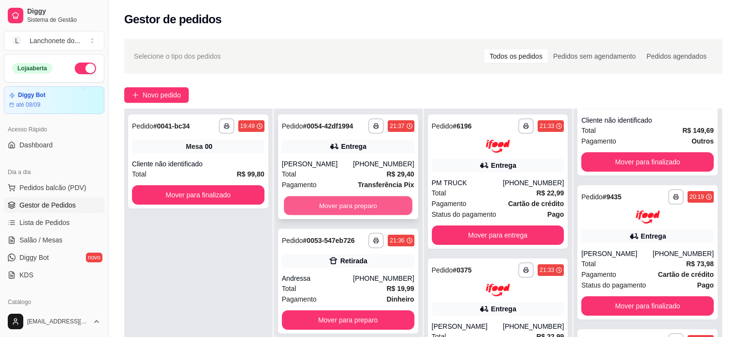
click at [345, 206] on button "Mover para preparo" at bounding box center [348, 206] width 129 height 19
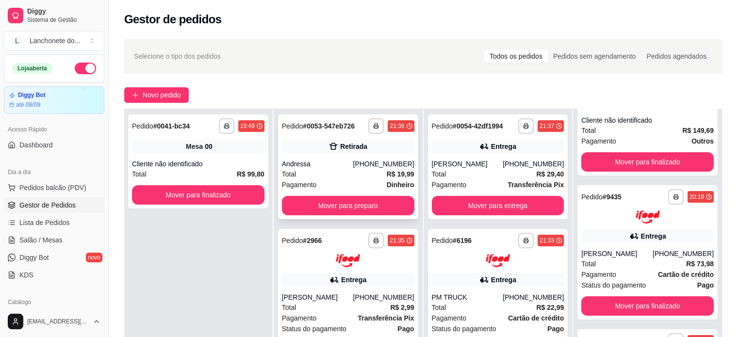
click at [355, 183] on div "Pagamento Dinheiro" at bounding box center [348, 185] width 132 height 11
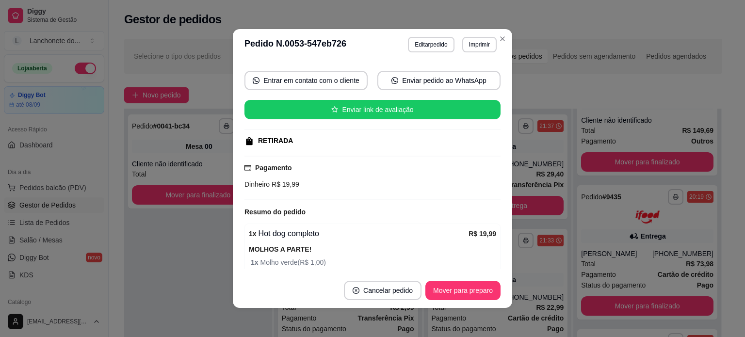
scroll to position [123, 0]
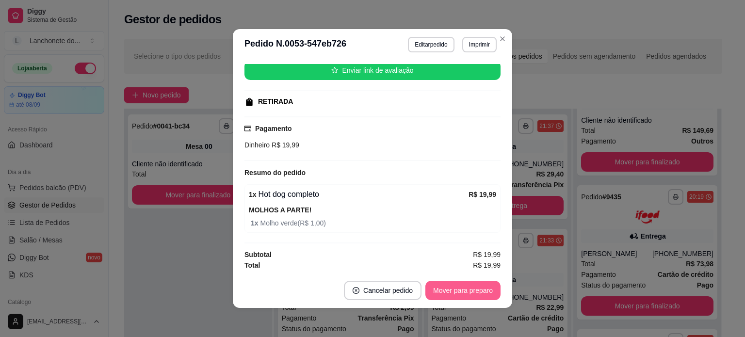
click at [474, 292] on button "Mover para preparo" at bounding box center [463, 290] width 75 height 19
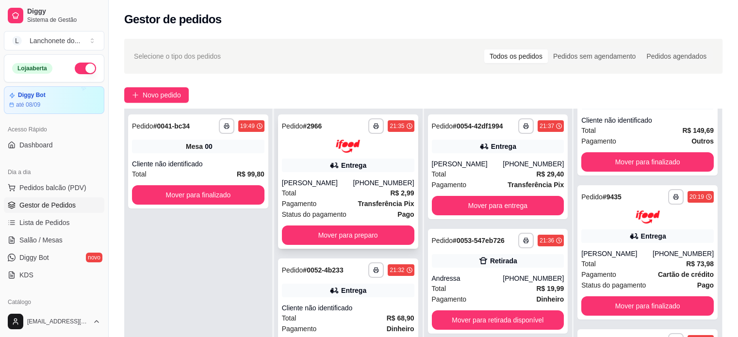
click at [364, 192] on div "Total R$ 2,99" at bounding box center [348, 193] width 132 height 11
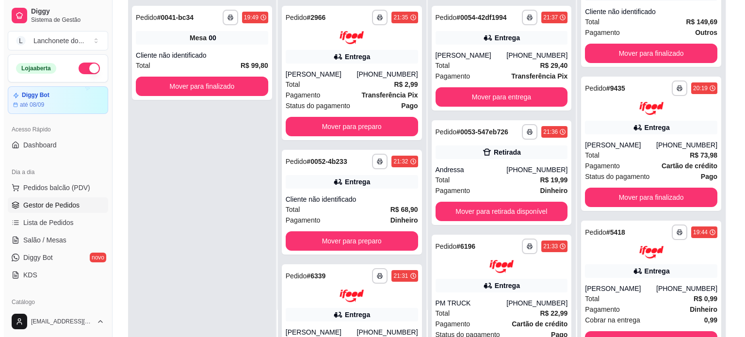
scroll to position [124, 0]
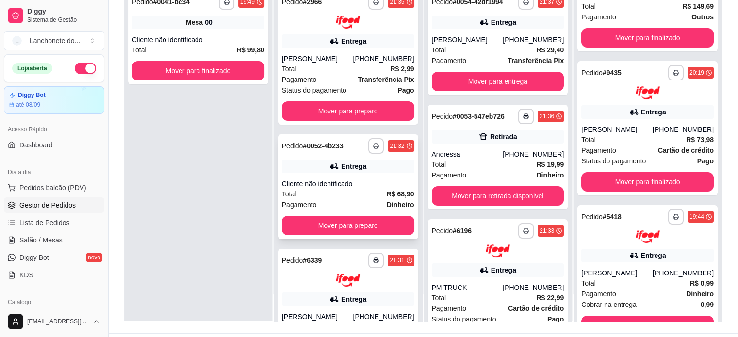
click at [336, 188] on div "Cliente não identificado" at bounding box center [348, 184] width 132 height 10
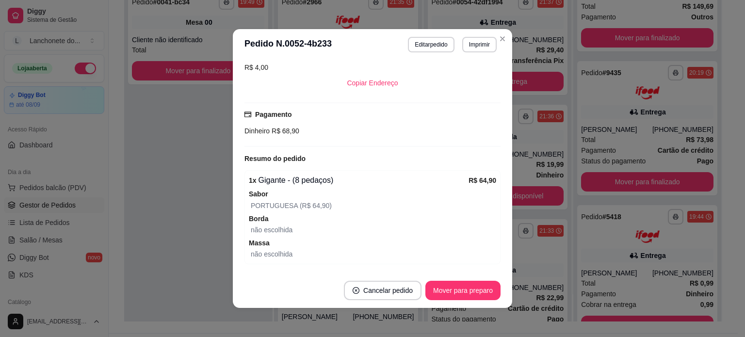
scroll to position [217, 0]
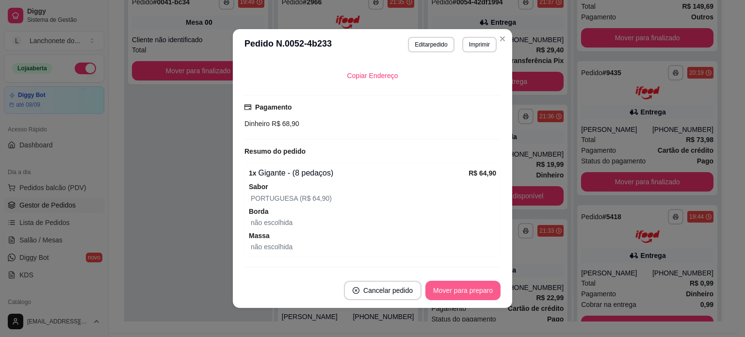
click at [454, 295] on button "Mover para preparo" at bounding box center [463, 290] width 75 height 19
click at [479, 292] on button "Mover para entrega" at bounding box center [463, 290] width 73 height 19
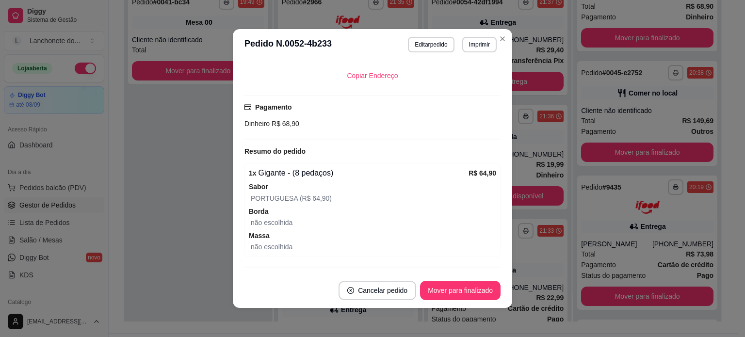
scroll to position [158, 0]
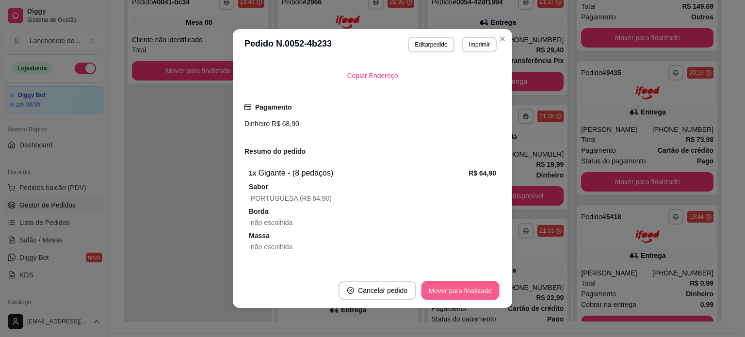
click at [475, 295] on button "Mover para finalizado" at bounding box center [461, 290] width 78 height 19
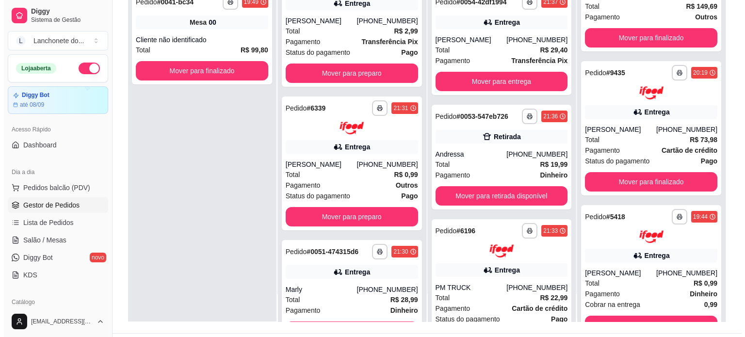
scroll to position [0, 0]
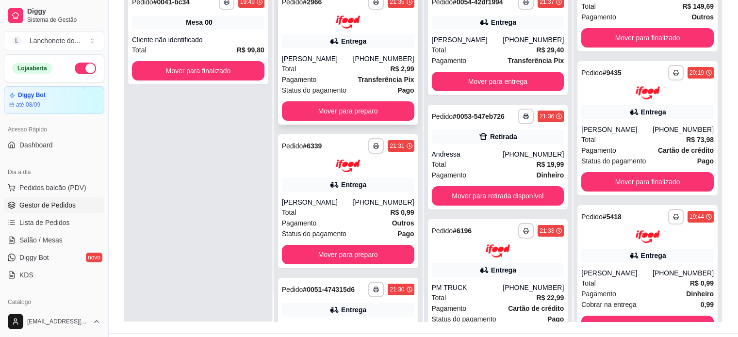
click at [383, 61] on div "[PHONE_NUMBER]" at bounding box center [383, 59] width 61 height 10
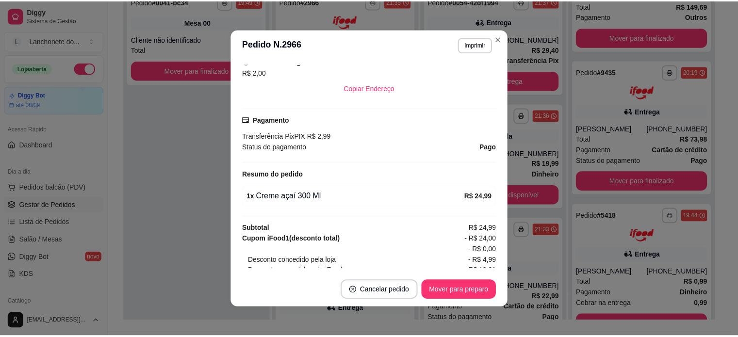
scroll to position [270, 0]
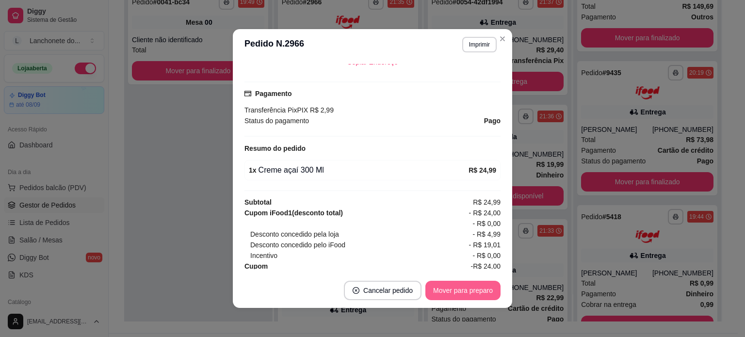
click at [474, 288] on button "Mover para preparo" at bounding box center [463, 290] width 75 height 19
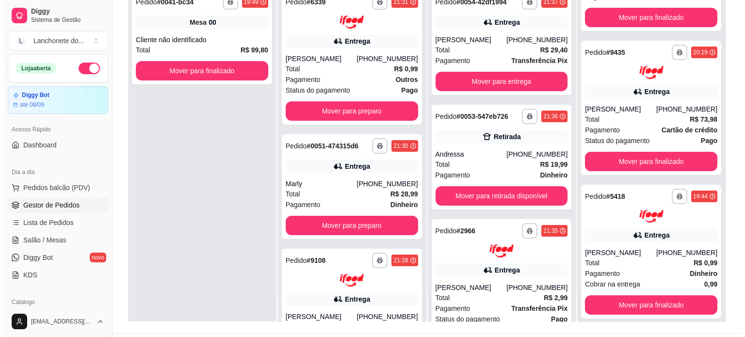
scroll to position [66, 0]
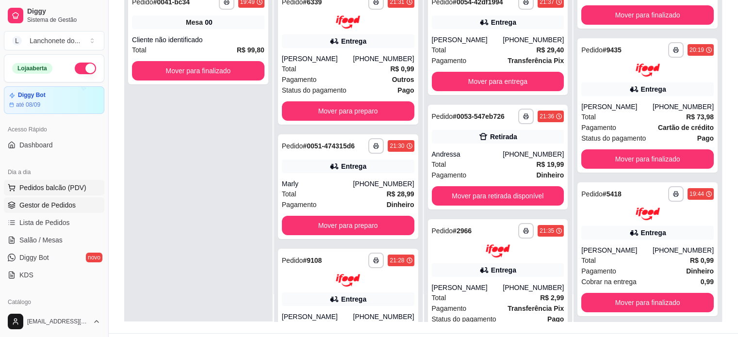
click at [34, 193] on button "Pedidos balcão (PDV)" at bounding box center [54, 188] width 100 height 16
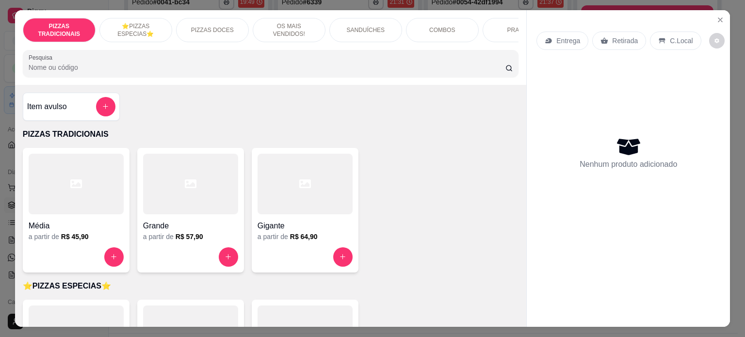
click at [276, 193] on div at bounding box center [305, 184] width 95 height 61
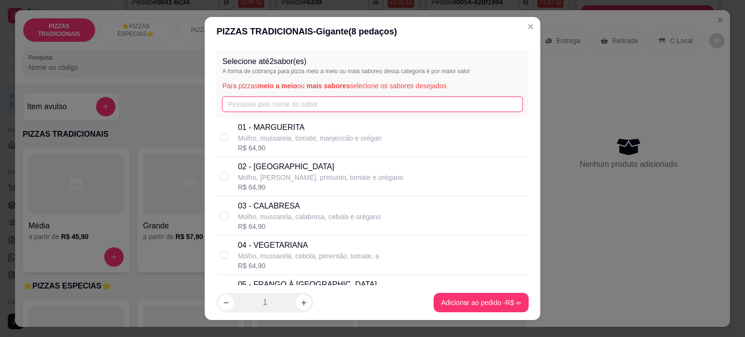
click at [285, 106] on input "text" at bounding box center [372, 105] width 300 height 16
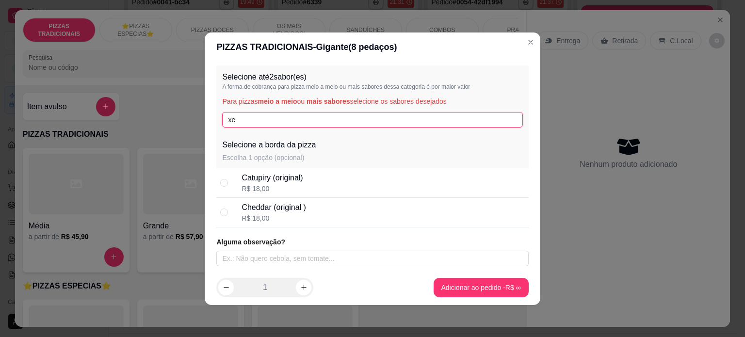
type input "x"
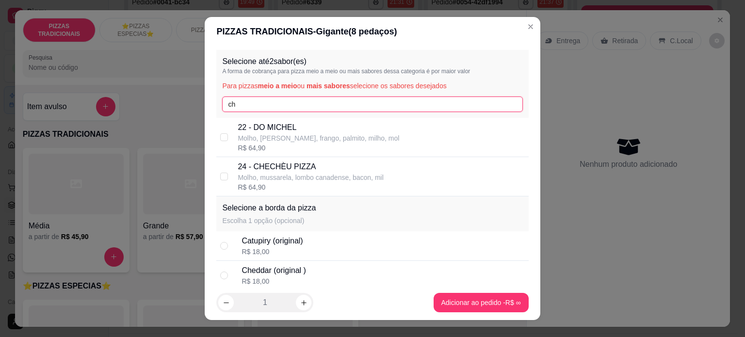
type input "ch"
click at [290, 171] on p "24 - CHECHÈU PIZZA" at bounding box center [311, 167] width 146 height 12
checkbox input "true"
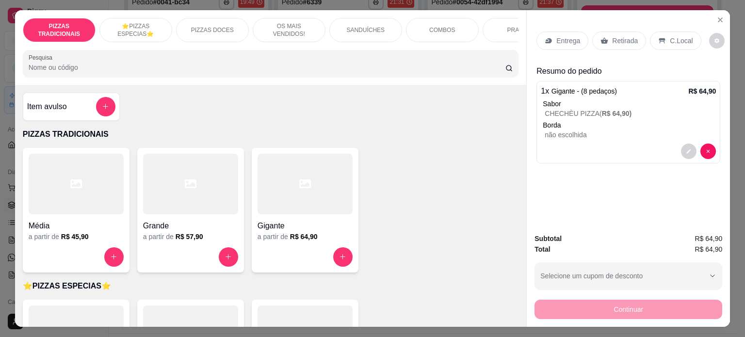
click at [607, 99] on div "Sabor" at bounding box center [629, 104] width 173 height 10
click at [687, 149] on icon "decrease-product-quantity" at bounding box center [689, 151] width 4 height 4
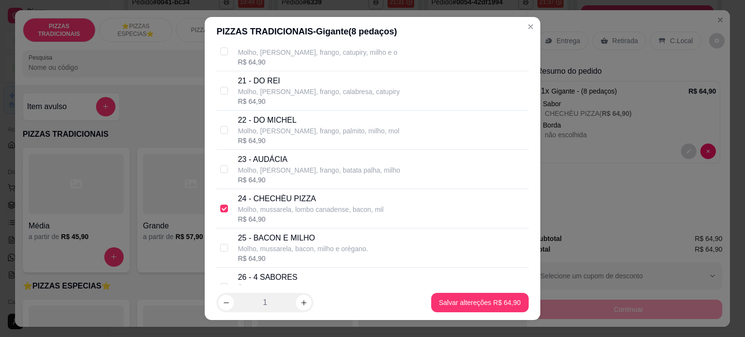
scroll to position [898, 0]
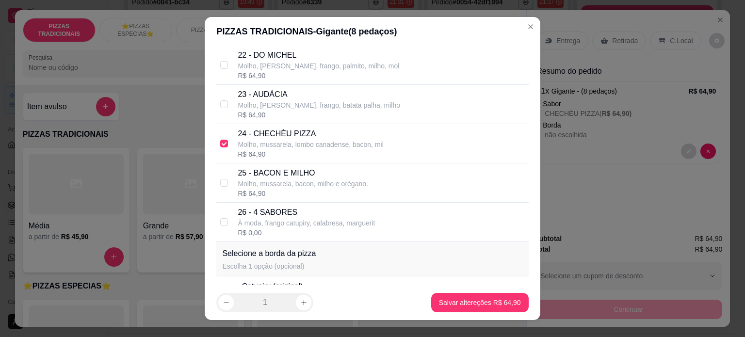
click at [286, 147] on p "Molho, mussarela, lombo canadense, bacon, mil" at bounding box center [311, 145] width 146 height 10
click at [282, 140] on p "Molho, mussarela, lombo canadense, bacon, mil" at bounding box center [311, 145] width 146 height 10
checkbox input "true"
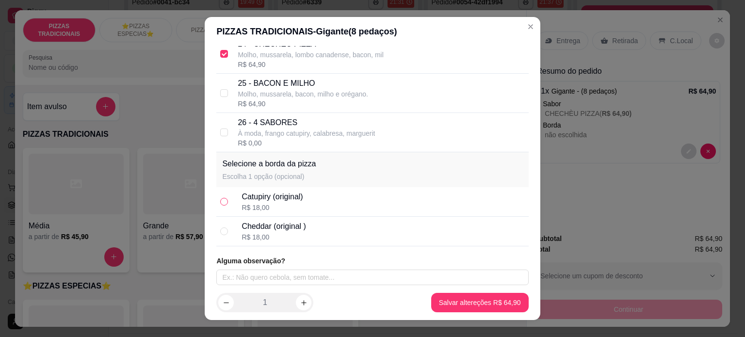
click at [220, 198] on input "radio" at bounding box center [224, 202] width 8 height 8
radio input "true"
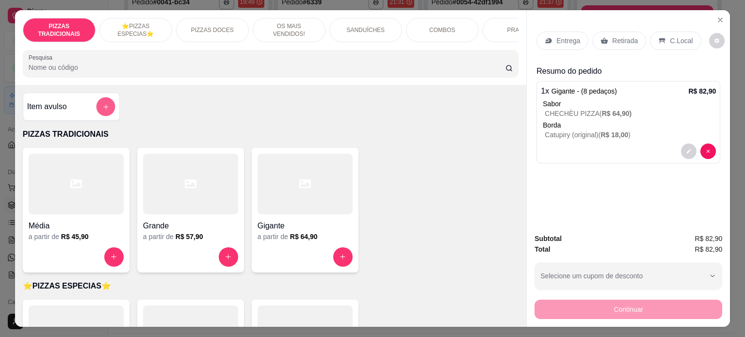
click at [105, 110] on icon "add-separate-item" at bounding box center [105, 106] width 7 height 7
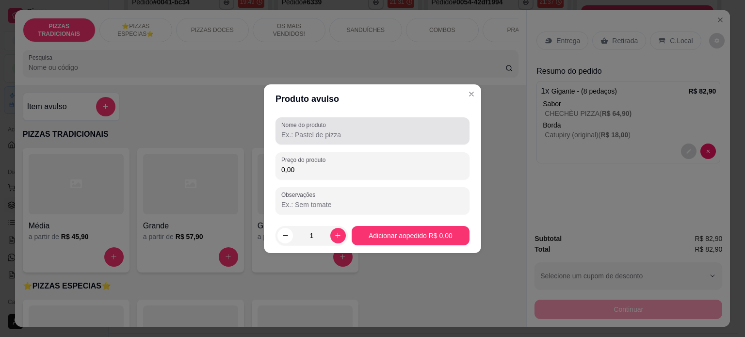
click at [334, 135] on input "Nome do produto" at bounding box center [372, 135] width 182 height 10
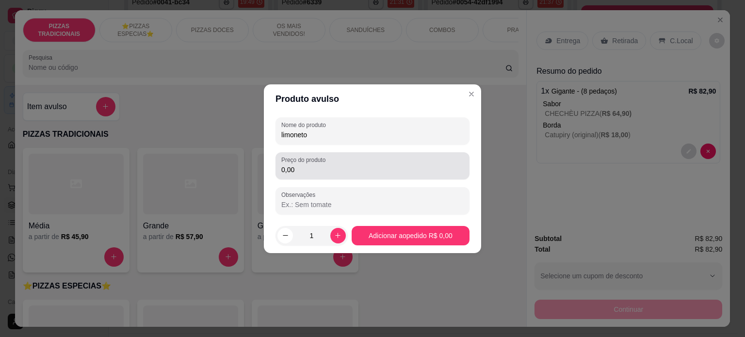
type input "limoneto"
click at [322, 165] on input "0,00" at bounding box center [372, 170] width 182 height 10
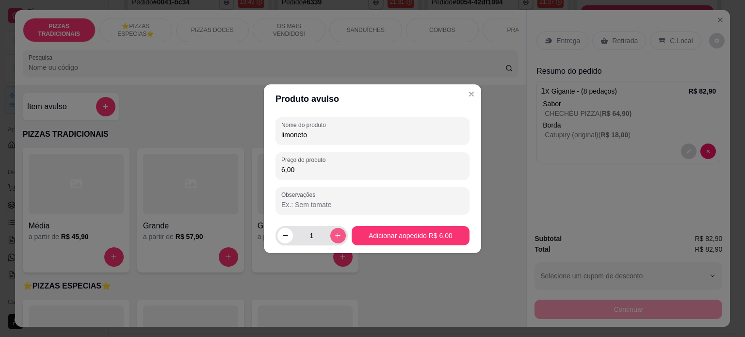
type input "6,00"
click at [336, 235] on icon "increase-product-quantity" at bounding box center [338, 235] width 5 height 5
type input "2"
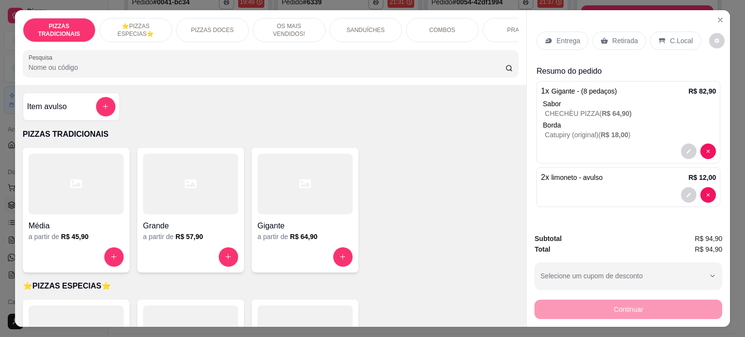
click at [670, 40] on p "C.Local" at bounding box center [681, 41] width 23 height 10
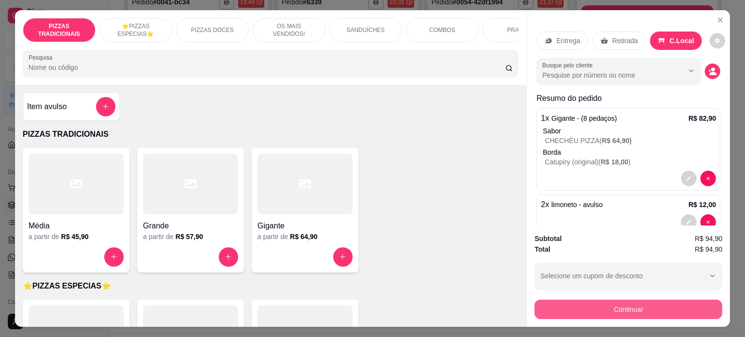
click at [607, 304] on button "Continuar" at bounding box center [629, 309] width 188 height 19
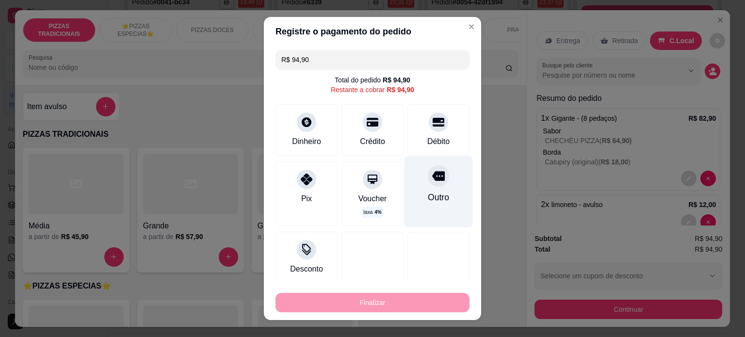
click at [432, 180] on icon at bounding box center [438, 176] width 13 height 10
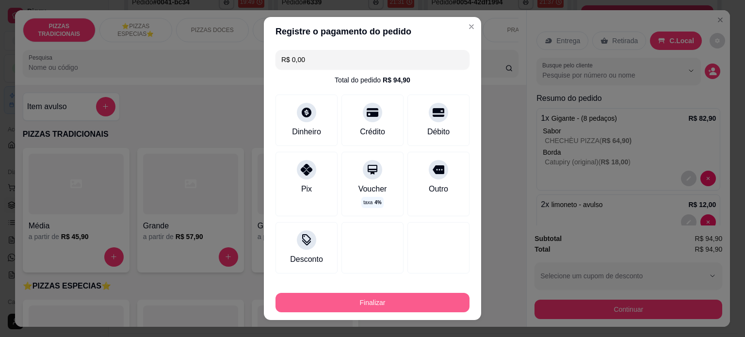
click at [398, 298] on button "Finalizar" at bounding box center [373, 302] width 194 height 19
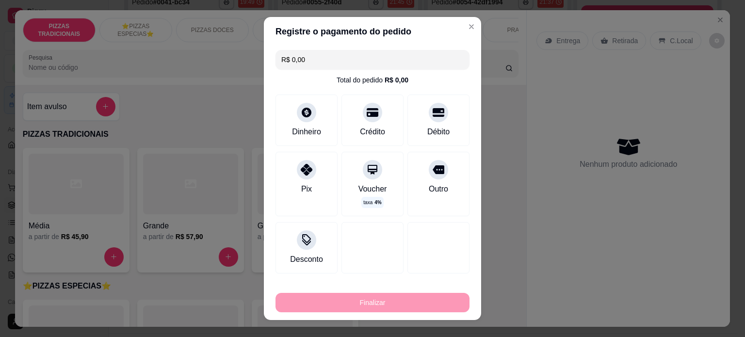
type input "-R$ 94,90"
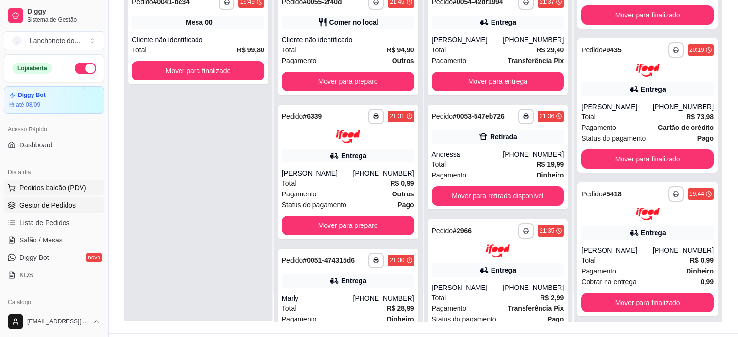
click at [92, 192] on button "Pedidos balcão (PDV)" at bounding box center [54, 188] width 100 height 16
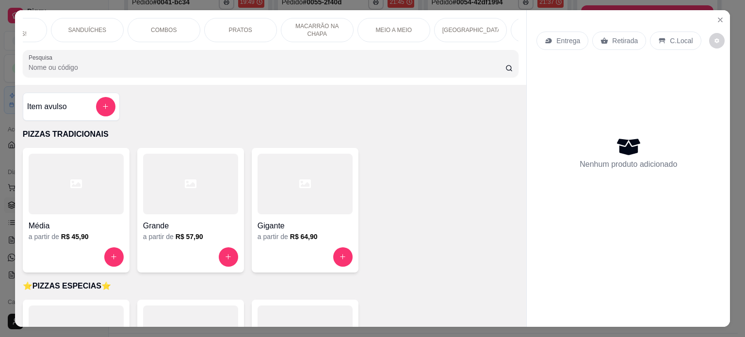
scroll to position [0, 243]
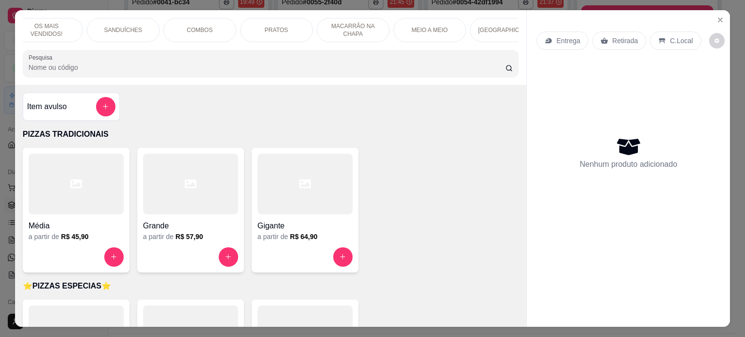
click at [258, 24] on div "PRATOS" at bounding box center [276, 30] width 73 height 24
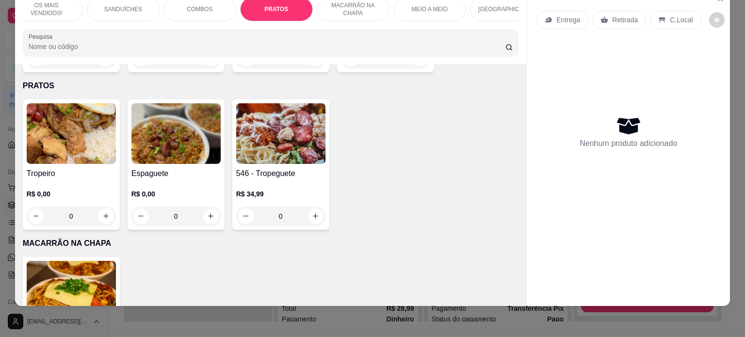
click at [98, 168] on h4 "Tropeiro" at bounding box center [71, 174] width 89 height 12
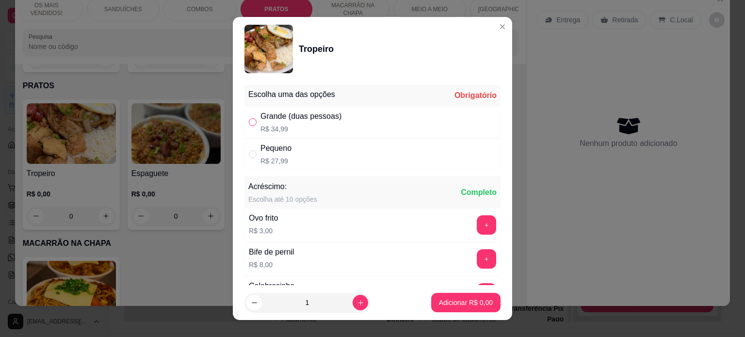
click at [249, 121] on input "" at bounding box center [253, 122] width 8 height 8
radio input "true"
click at [462, 306] on p "Adicionar R$ 34,99" at bounding box center [464, 303] width 58 height 10
type input "1"
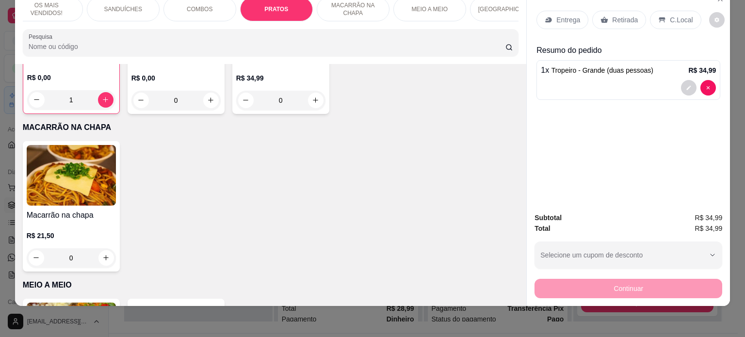
scroll to position [1556, 0]
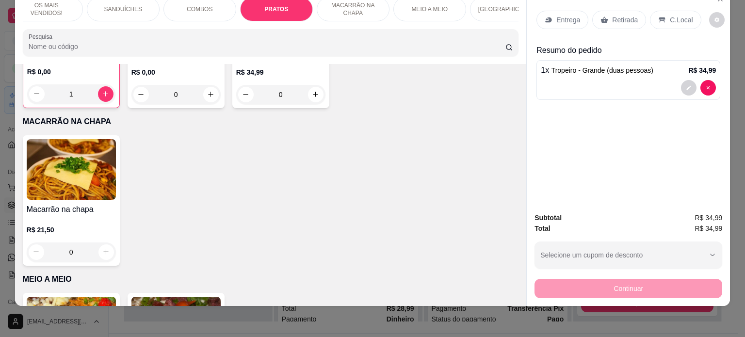
click at [99, 215] on div "R$ 21,50 0" at bounding box center [71, 238] width 89 height 47
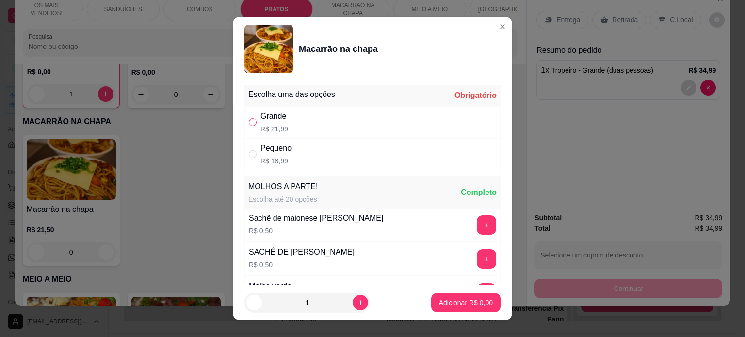
click at [252, 122] on input "" at bounding box center [253, 122] width 8 height 8
radio input "true"
click at [465, 304] on p "Adicionar R$ 21,99" at bounding box center [464, 302] width 56 height 9
type input "1"
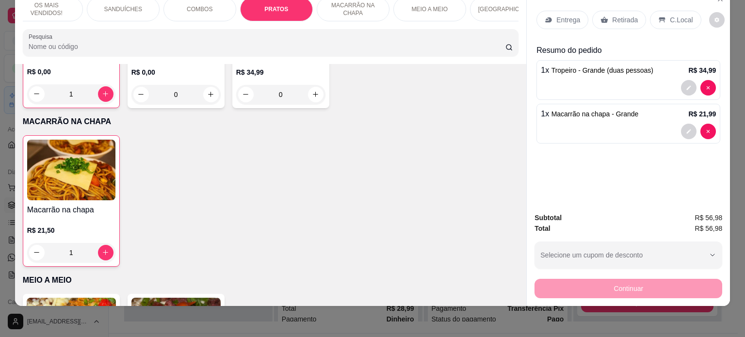
click at [627, 15] on p "Retirada" at bounding box center [625, 20] width 26 height 10
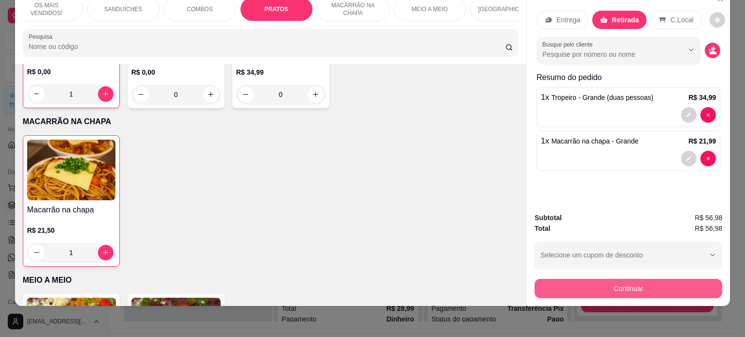
click at [584, 282] on button "Continuar" at bounding box center [629, 288] width 188 height 19
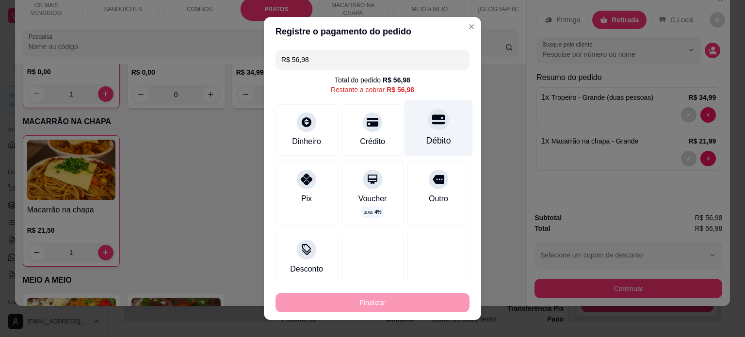
click at [427, 139] on div "Débito" at bounding box center [438, 140] width 25 height 13
type input "R$ 0,00"
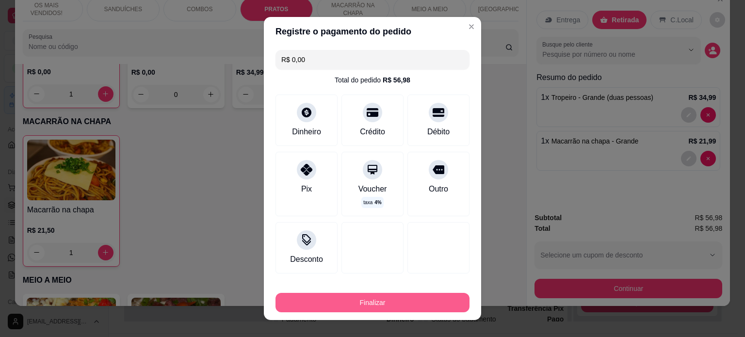
click at [416, 303] on button "Finalizar" at bounding box center [373, 302] width 194 height 19
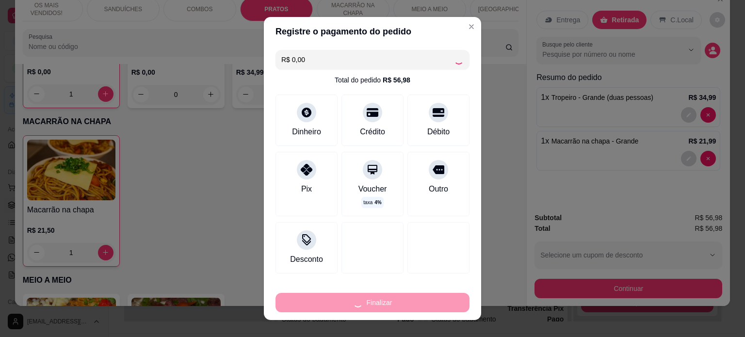
type input "0"
type input "-R$ 56,98"
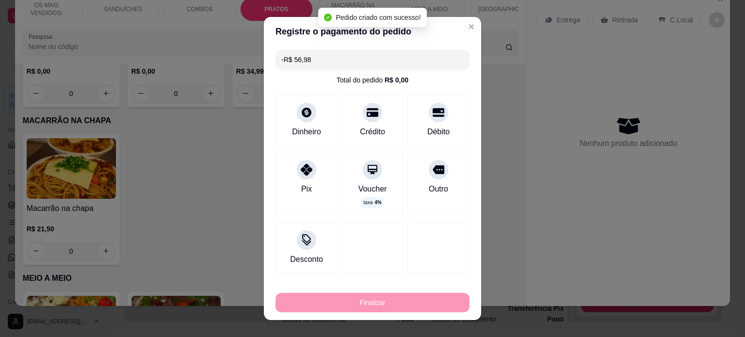
scroll to position [1556, 0]
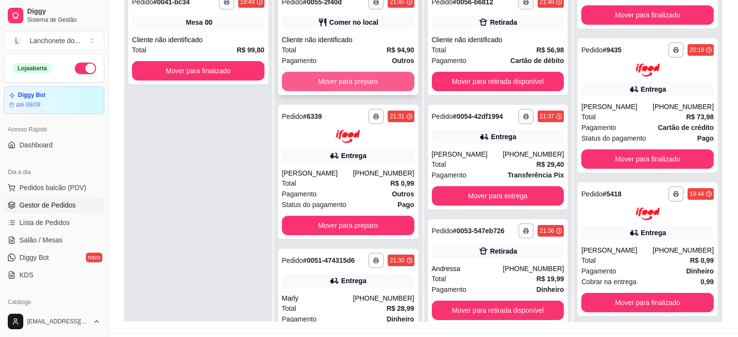
click at [347, 81] on button "Mover para preparo" at bounding box center [348, 81] width 132 height 19
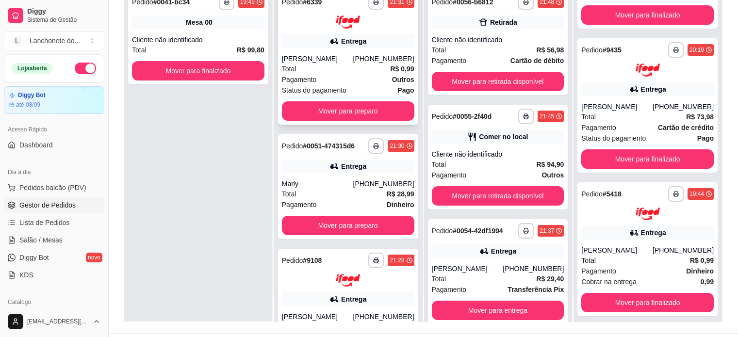
click at [351, 79] on div "Pagamento Outros" at bounding box center [348, 79] width 132 height 11
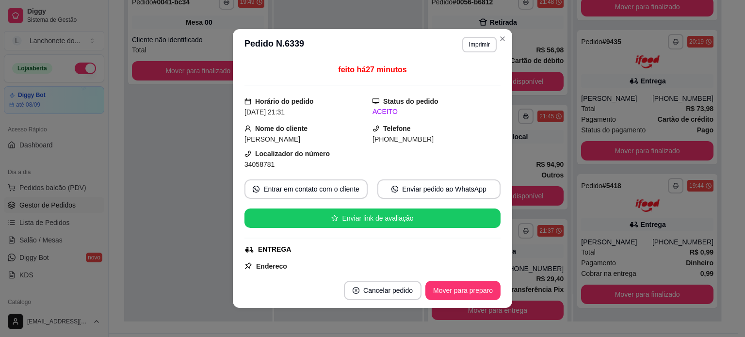
scroll to position [66, 0]
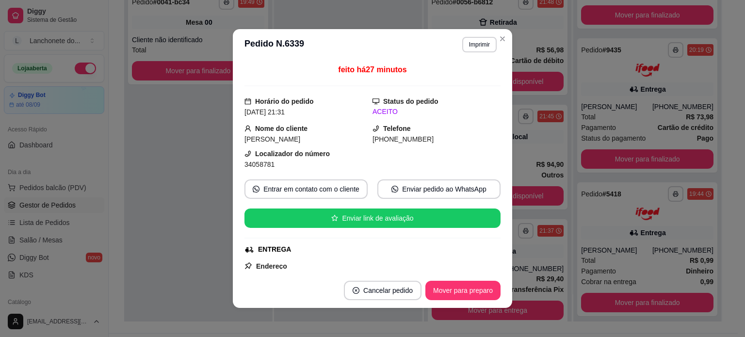
drag, startPoint x: 460, startPoint y: 113, endPoint x: 489, endPoint y: 137, distance: 38.2
click at [489, 137] on div "feito há 27 minutos Horário do pedido [DATE] 21:31 Status do pedido ACEITO Nome…" at bounding box center [373, 166] width 256 height 205
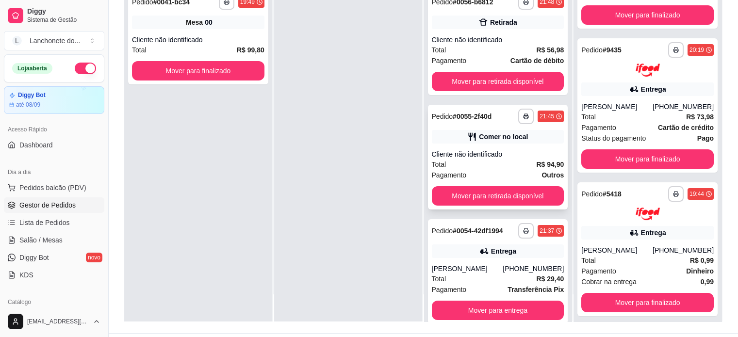
click at [514, 166] on div "Total R$ 94,90" at bounding box center [498, 164] width 132 height 11
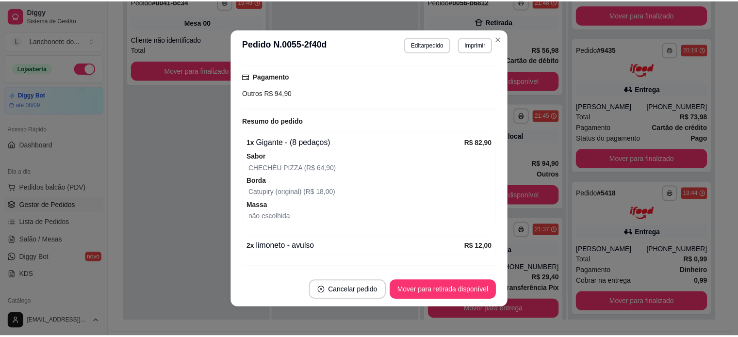
scroll to position [148, 0]
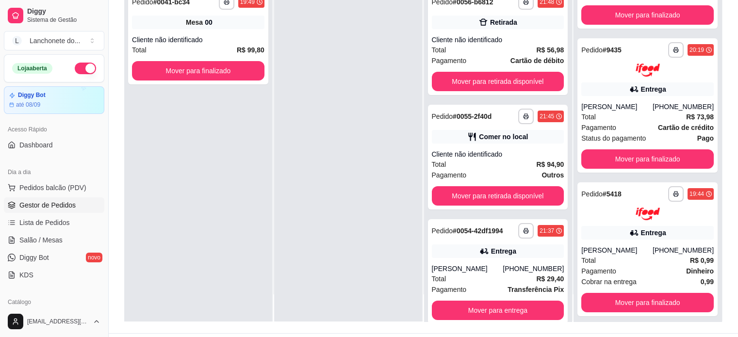
click at [398, 253] on div at bounding box center [348, 152] width 148 height 337
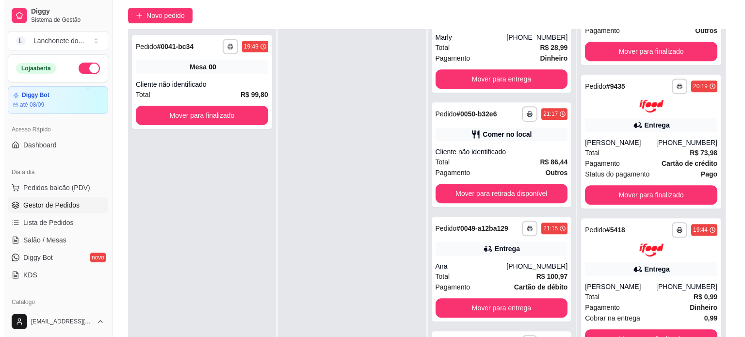
scroll to position [677, 0]
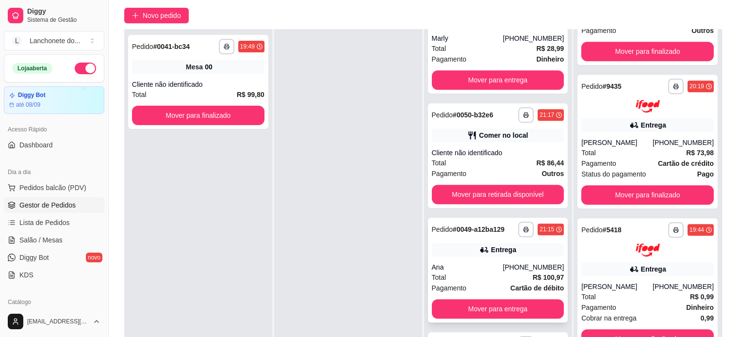
click at [499, 273] on div "Total R$ 100,97" at bounding box center [498, 277] width 132 height 11
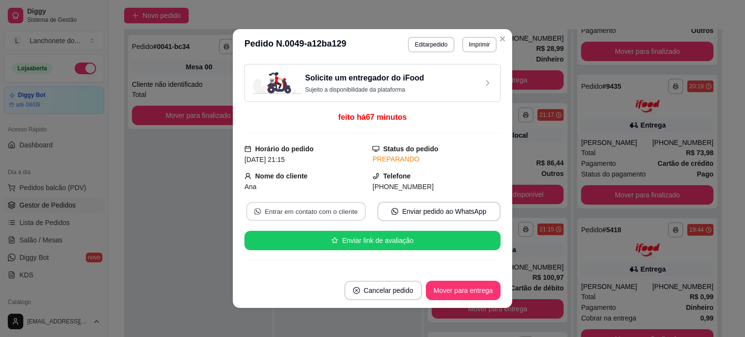
click at [320, 202] on button "Entrar em contato com o cliente" at bounding box center [305, 211] width 119 height 19
click at [319, 213] on button "Entrar em contato com o cliente" at bounding box center [305, 211] width 119 height 19
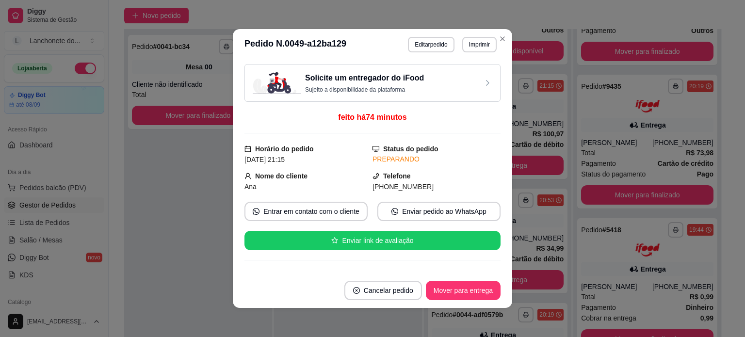
scroll to position [534, 0]
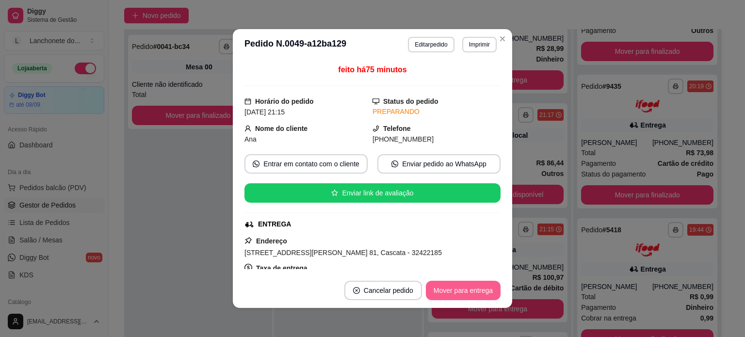
click at [460, 291] on button "Mover para entrega" at bounding box center [463, 290] width 75 height 19
click at [464, 293] on button "Mover para finalizado" at bounding box center [460, 290] width 81 height 19
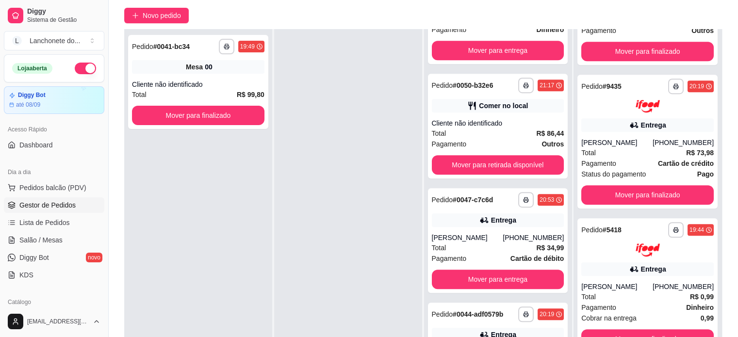
scroll to position [505, 0]
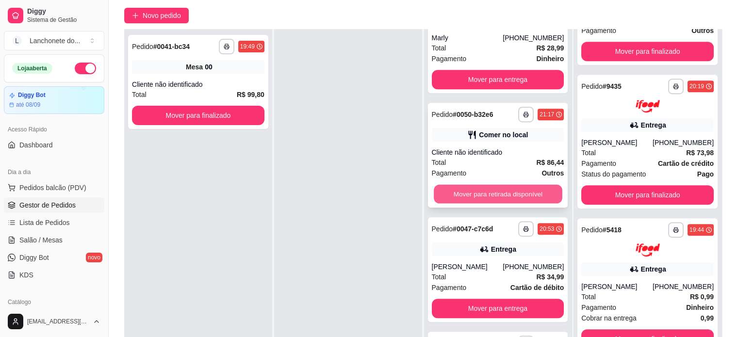
click at [526, 194] on button "Mover para retirada disponível" at bounding box center [498, 194] width 129 height 19
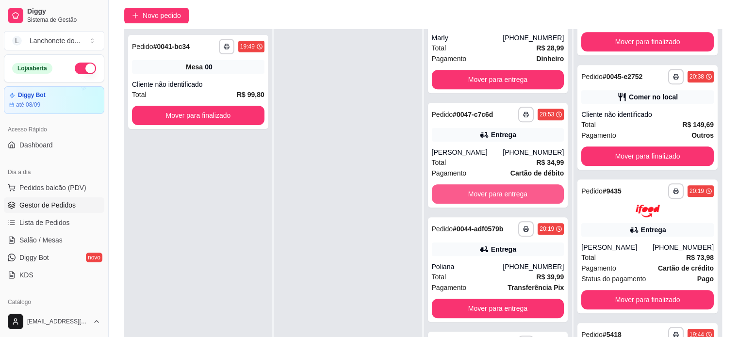
scroll to position [745, 0]
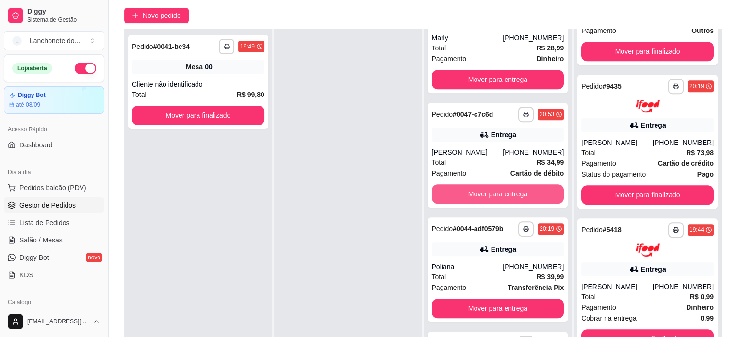
click at [526, 194] on button "Mover para entrega" at bounding box center [498, 193] width 132 height 19
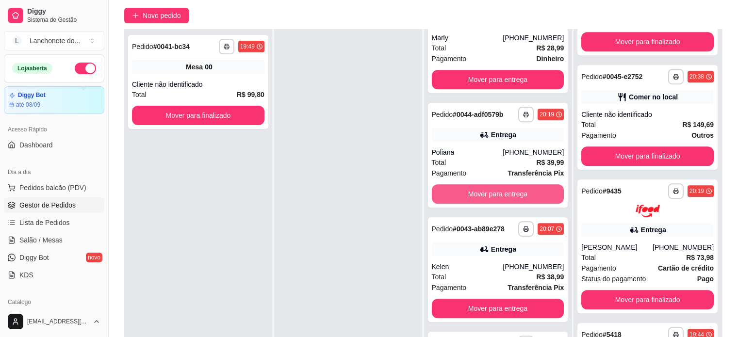
scroll to position [860, 0]
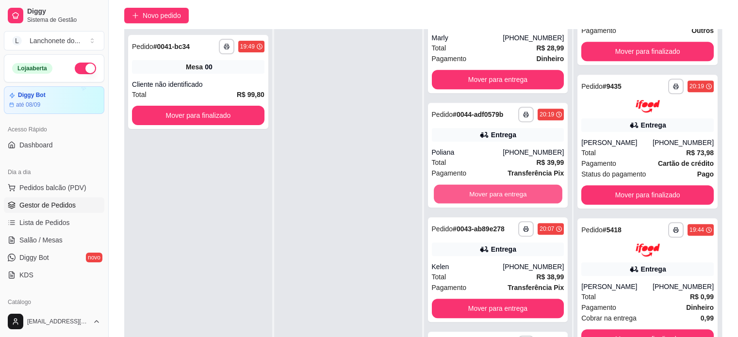
click at [526, 194] on button "Mover para entrega" at bounding box center [498, 194] width 129 height 19
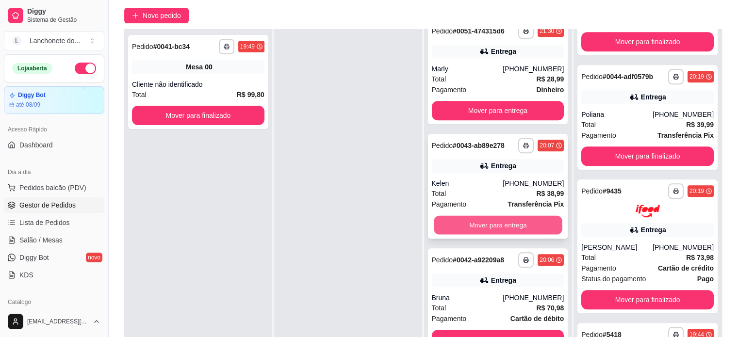
click at [535, 227] on button "Mover para entrega" at bounding box center [498, 225] width 129 height 19
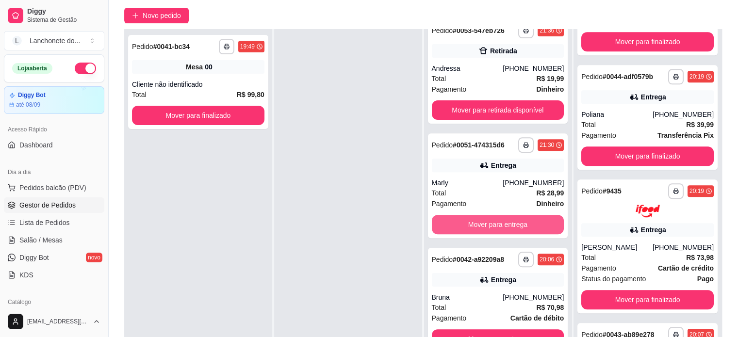
scroll to position [359, 0]
click at [532, 223] on button "Mover para entrega" at bounding box center [498, 225] width 129 height 19
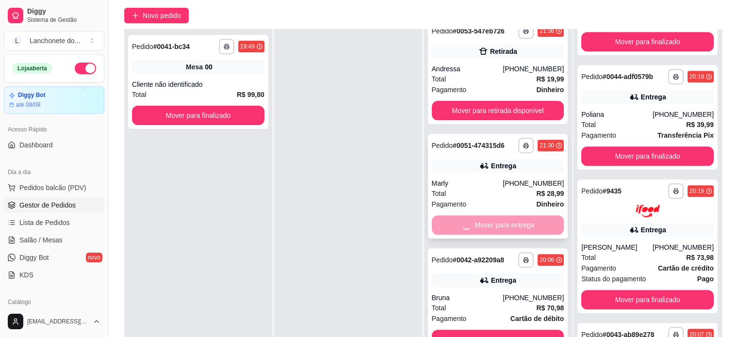
scroll to position [974, 0]
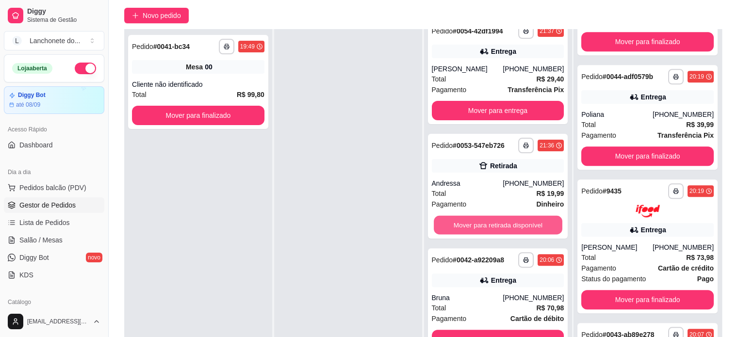
click at [532, 223] on button "Mover para retirada disponível" at bounding box center [498, 225] width 129 height 19
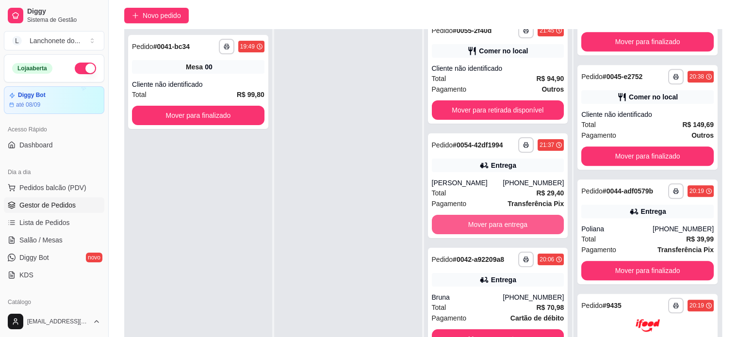
scroll to position [1089, 0]
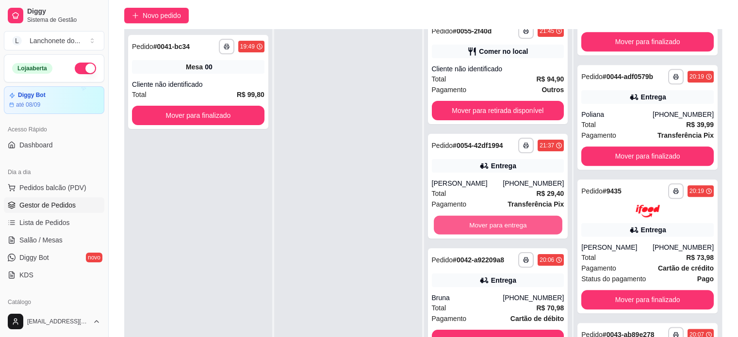
click at [532, 223] on button "Mover para entrega" at bounding box center [498, 225] width 129 height 19
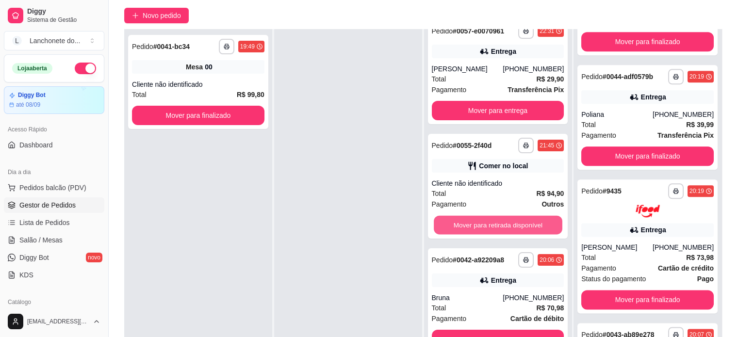
click at [532, 223] on button "Mover para retirada disponível" at bounding box center [498, 225] width 129 height 19
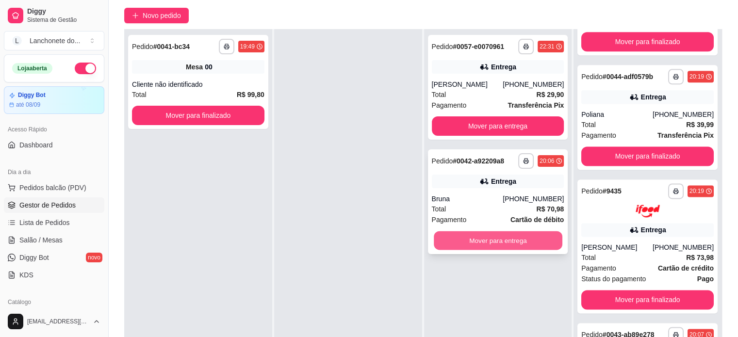
click at [532, 238] on button "Mover para entrega" at bounding box center [498, 240] width 129 height 19
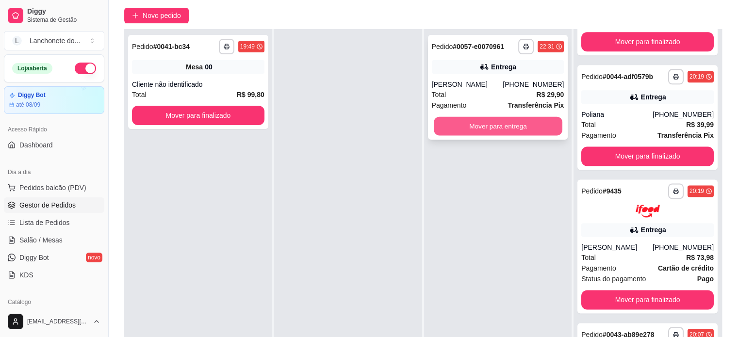
click at [528, 131] on button "Mover para entrega" at bounding box center [498, 126] width 129 height 19
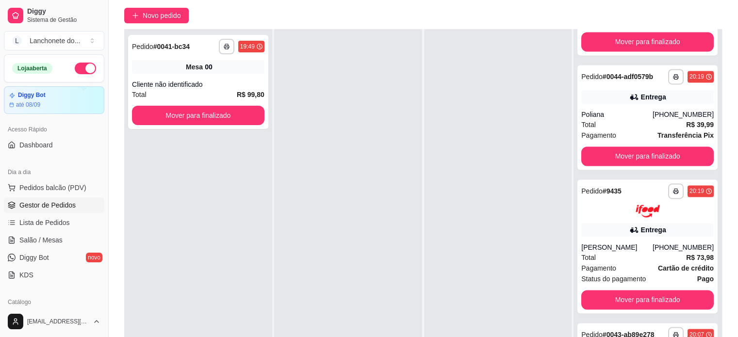
scroll to position [0, 0]
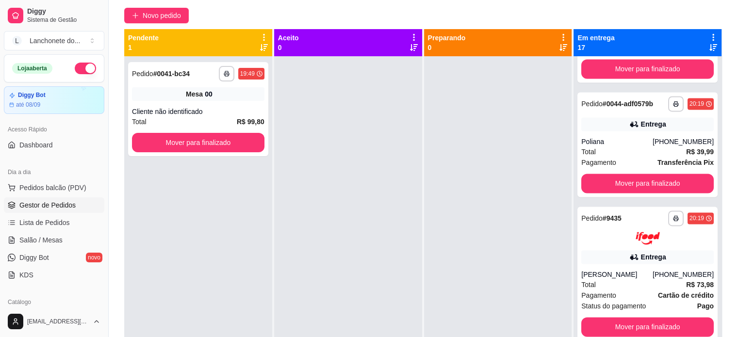
click at [709, 35] on icon at bounding box center [713, 37] width 9 height 9
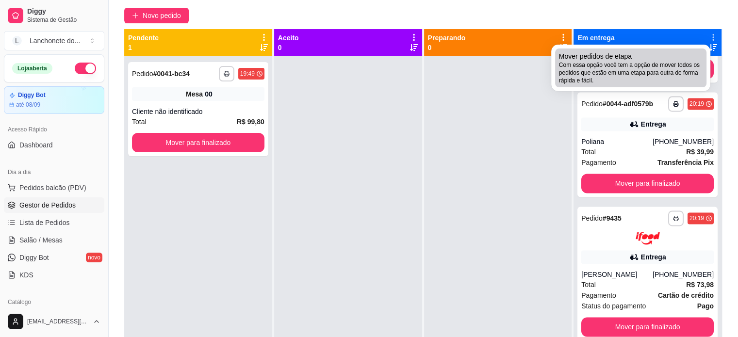
click at [675, 70] on span "Com essa opção você tem a opção de mover todos os pedidos que estão em uma etap…" at bounding box center [631, 72] width 144 height 23
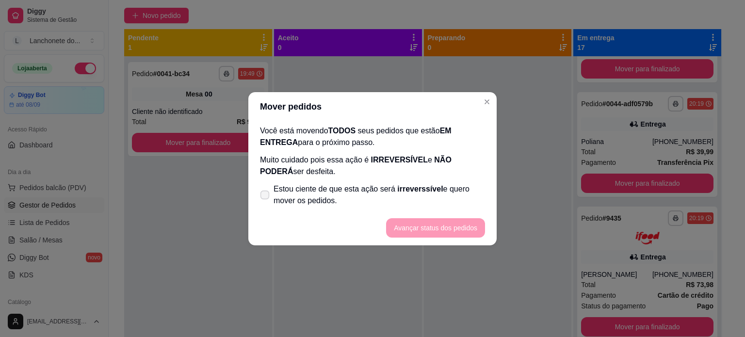
click at [419, 197] on span "Estou ciente de que esta ação será irreverssível e quero mover os pedidos." at bounding box center [380, 194] width 212 height 23
click at [266, 197] on input "Estou ciente de que esta ação será irreverssível e quero mover os pedidos." at bounding box center [263, 200] width 6 height 6
checkbox input "true"
click at [433, 229] on button "Avançar status dos pedidos" at bounding box center [436, 227] width 96 height 19
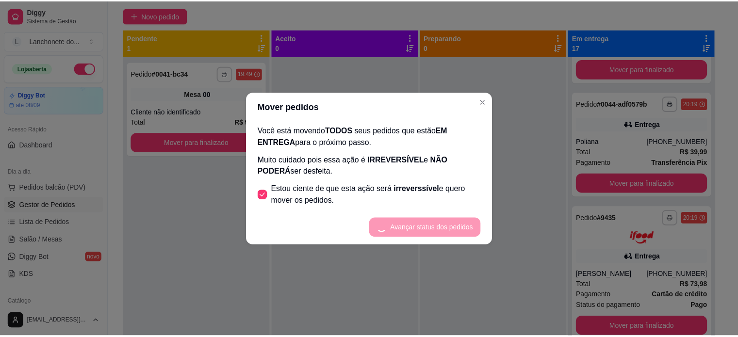
scroll to position [287, 0]
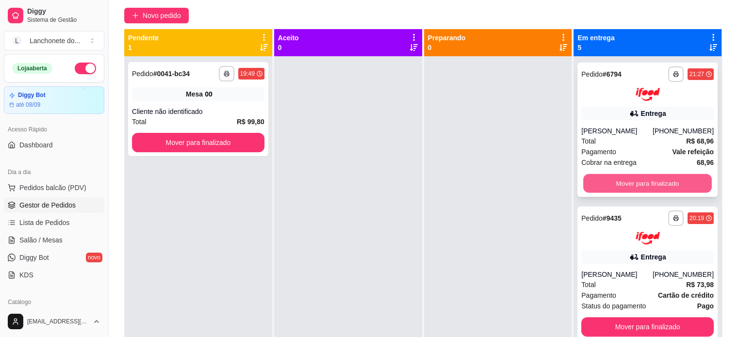
click at [638, 180] on button "Mover para finalizado" at bounding box center [647, 183] width 129 height 19
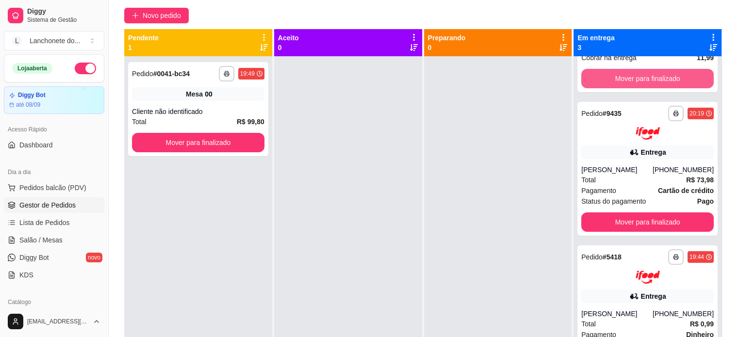
scroll to position [0, 0]
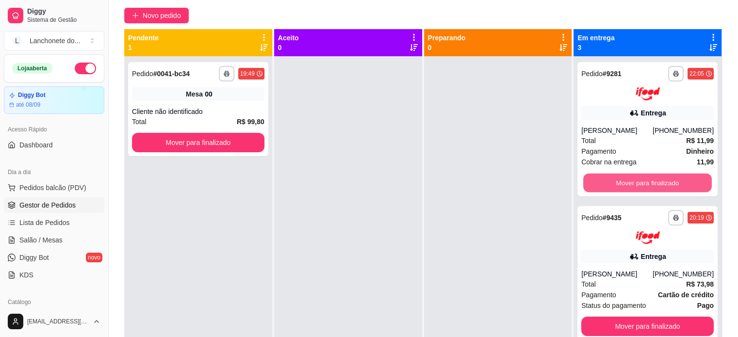
click at [638, 180] on button "Mover para finalizado" at bounding box center [647, 182] width 129 height 19
click at [640, 192] on button "Mover para finalizado" at bounding box center [647, 182] width 129 height 19
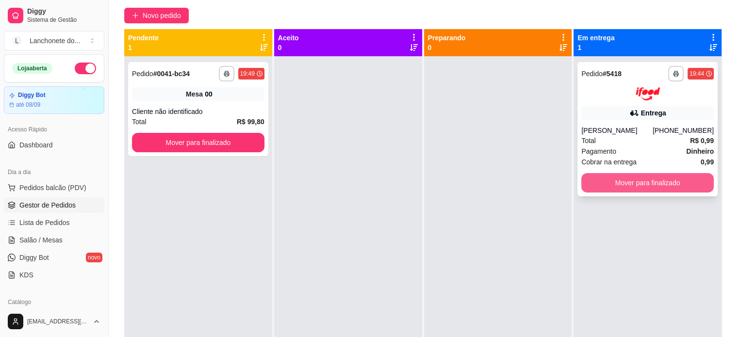
click at [640, 183] on button "Mover para finalizado" at bounding box center [647, 182] width 132 height 19
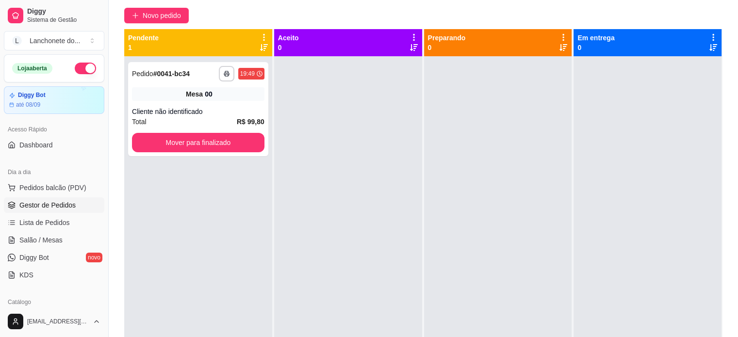
click at [375, 82] on div at bounding box center [348, 224] width 148 height 337
